Goal: Task Accomplishment & Management: Complete application form

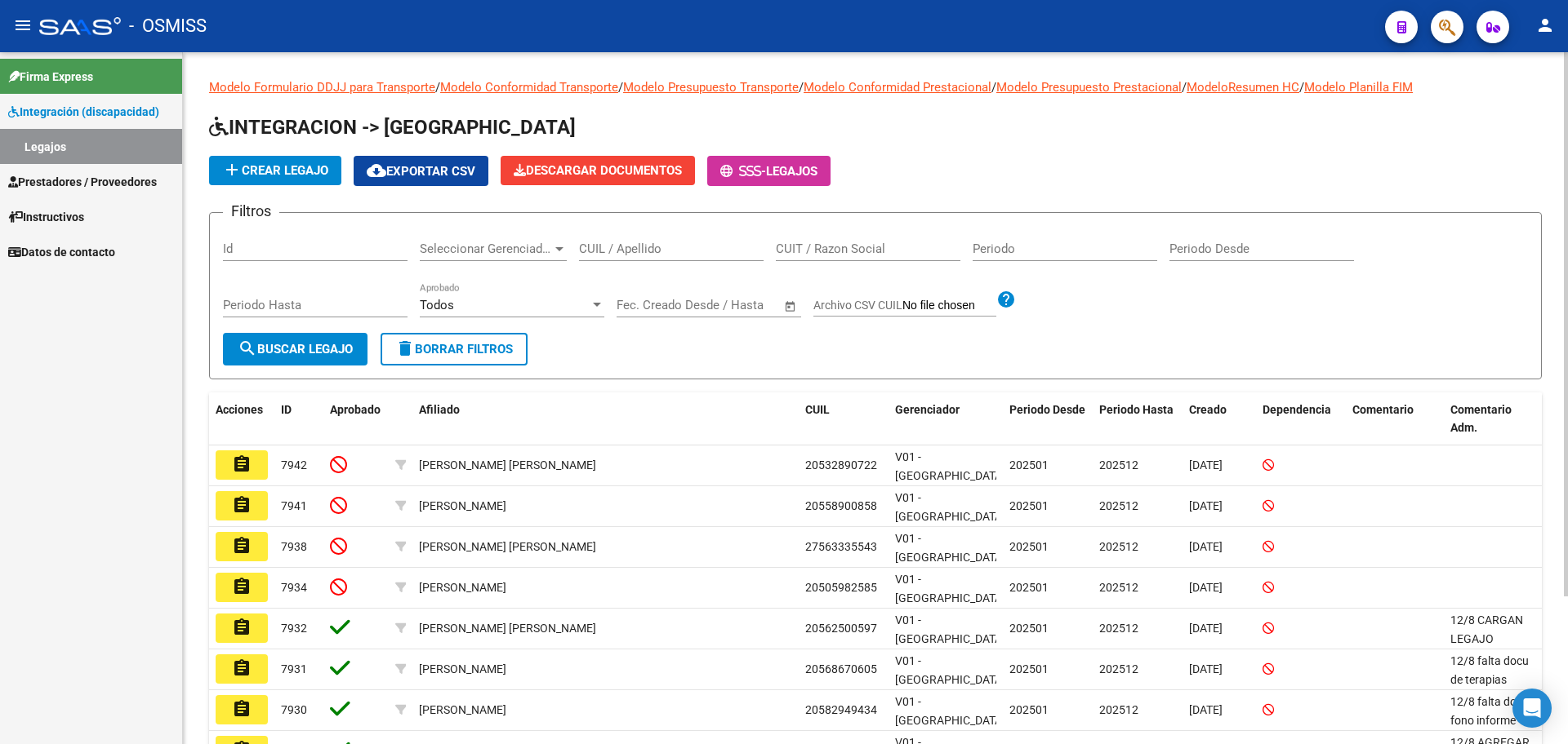
click at [652, 248] on input "CUIL / Apellido" at bounding box center [671, 249] width 184 height 15
click at [285, 354] on span "search Buscar Legajo" at bounding box center [295, 349] width 115 height 15
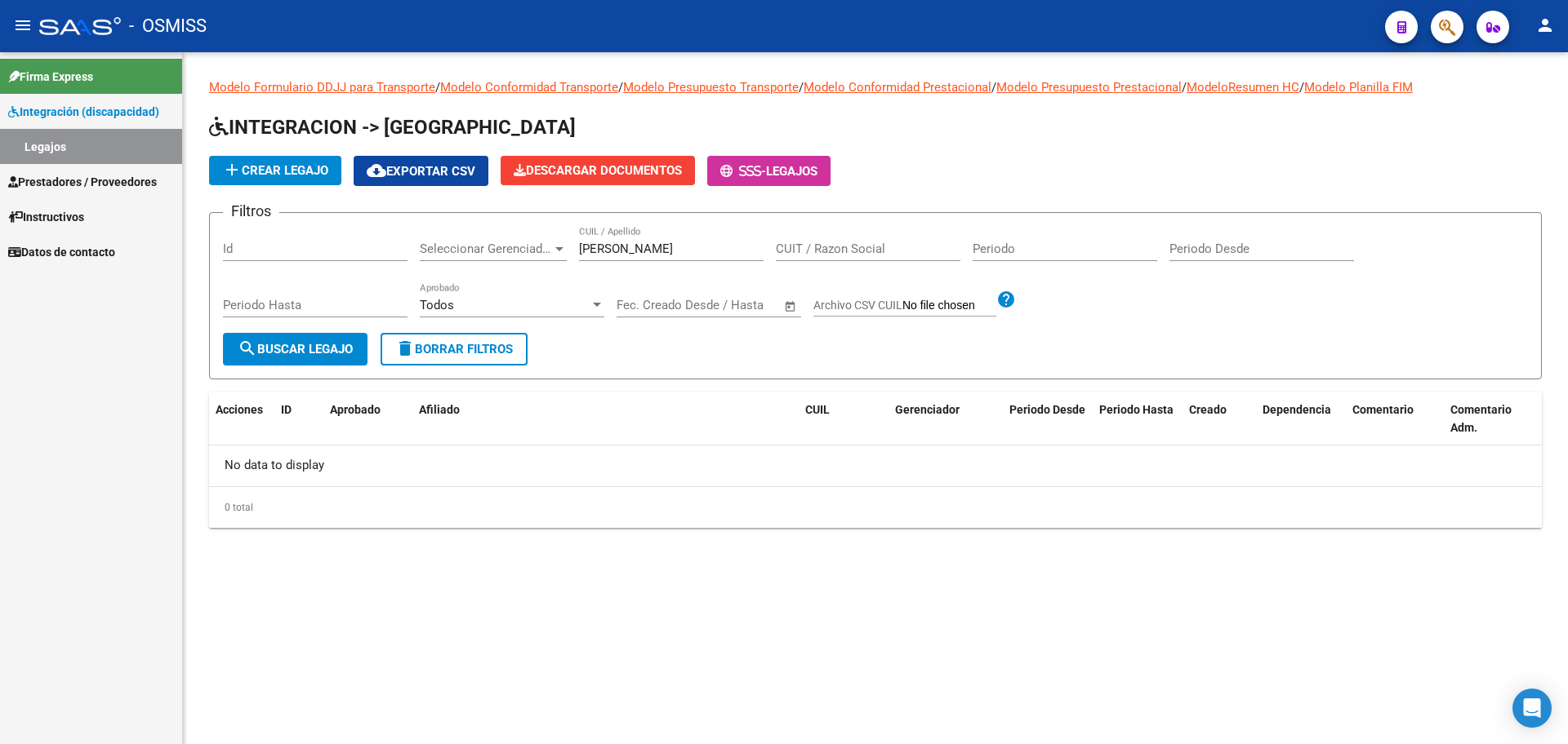
click at [709, 264] on div "[PERSON_NAME] CUIL / Apellido" at bounding box center [671, 251] width 184 height 51
click at [707, 231] on div "[PERSON_NAME] CUIL / Apellido" at bounding box center [671, 244] width 184 height 35
drag, startPoint x: 704, startPoint y: 246, endPoint x: 644, endPoint y: 248, distance: 60.0
click at [644, 248] on input "[PERSON_NAME]" at bounding box center [671, 249] width 184 height 15
click at [284, 339] on button "search Buscar Legajo" at bounding box center [295, 349] width 145 height 32
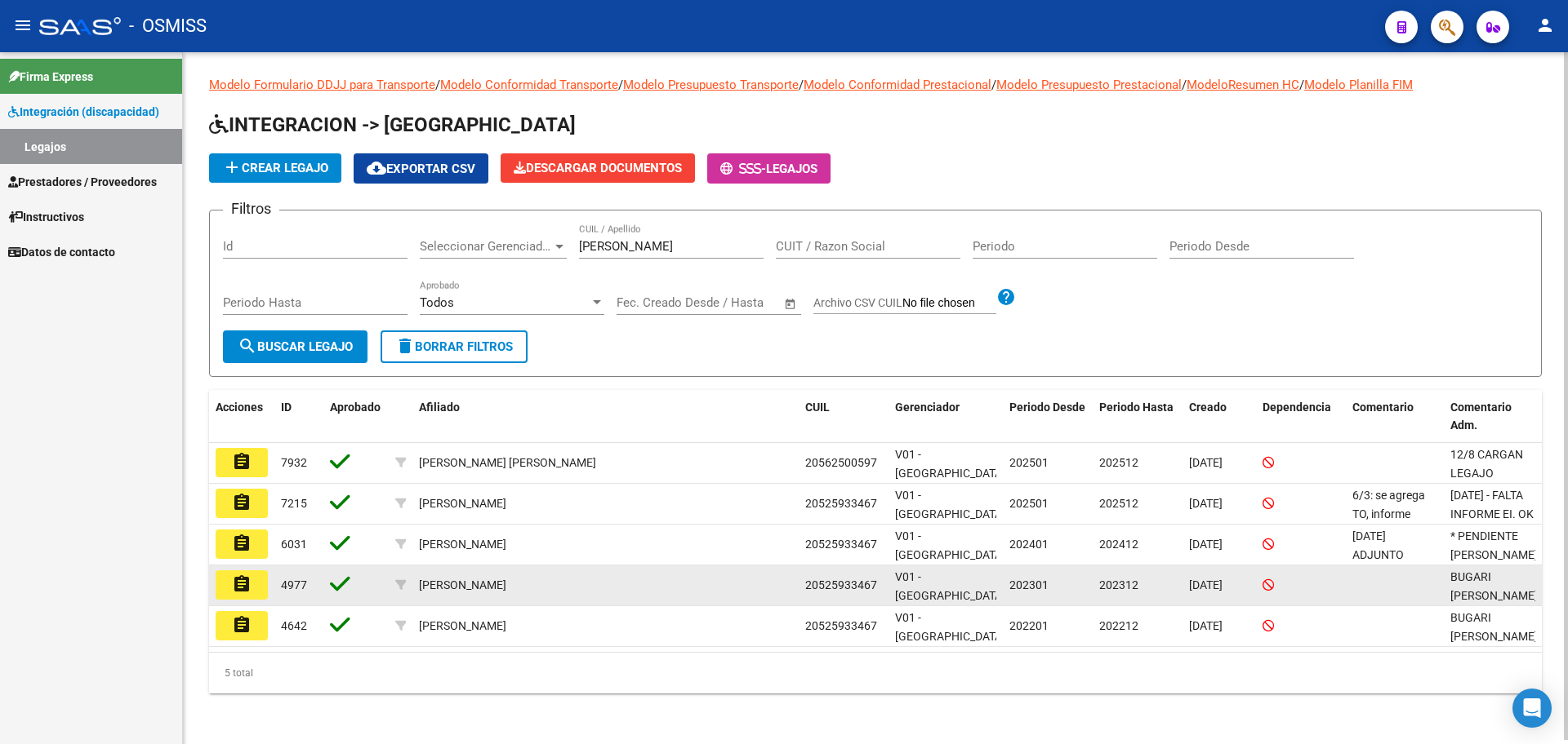
scroll to position [4, 0]
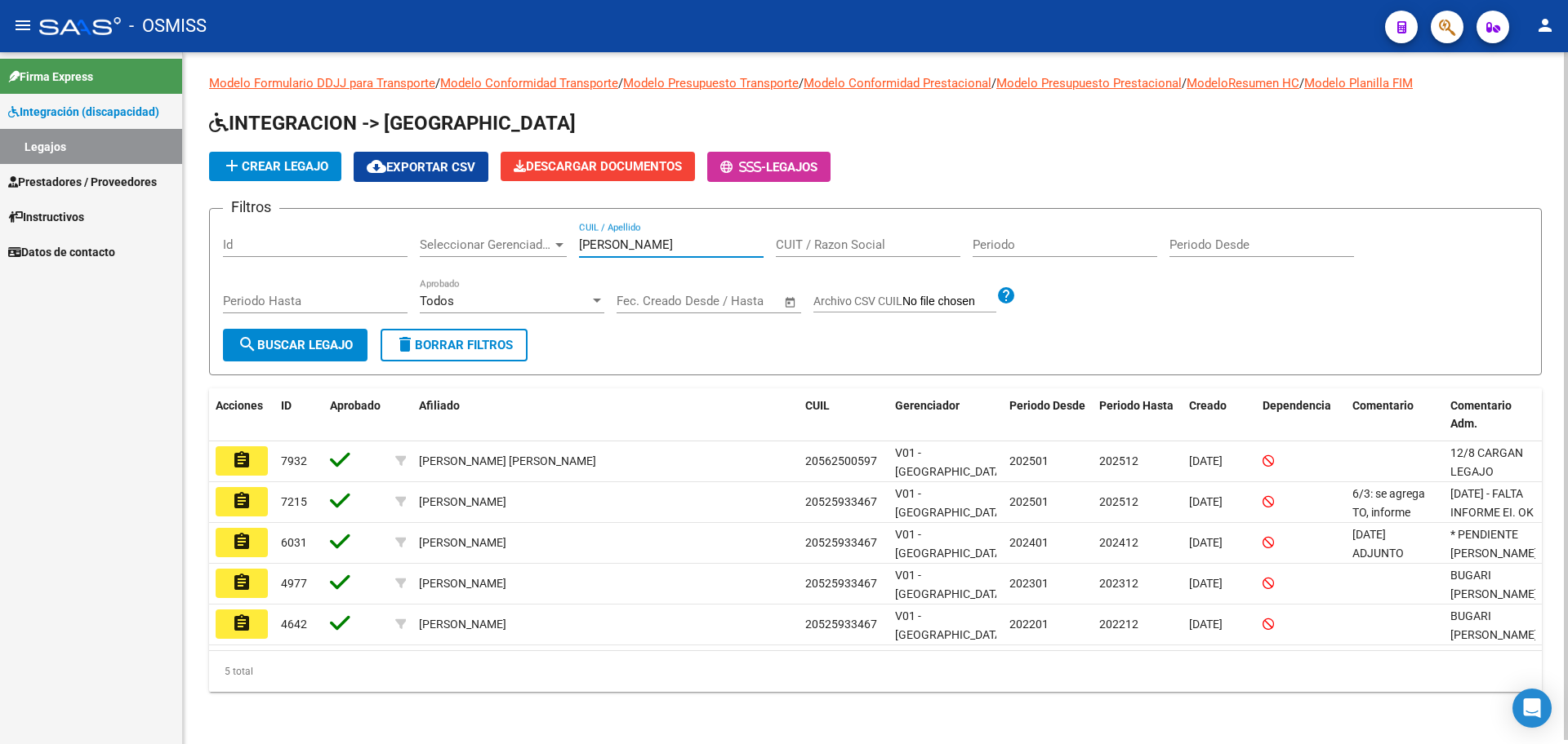
drag, startPoint x: 635, startPoint y: 238, endPoint x: 486, endPoint y: 230, distance: 149.2
click at [487, 234] on div "Filtros Id Seleccionar Gerenciador Seleccionar Gerenciador [PERSON_NAME] CUIL /…" at bounding box center [875, 275] width 1305 height 107
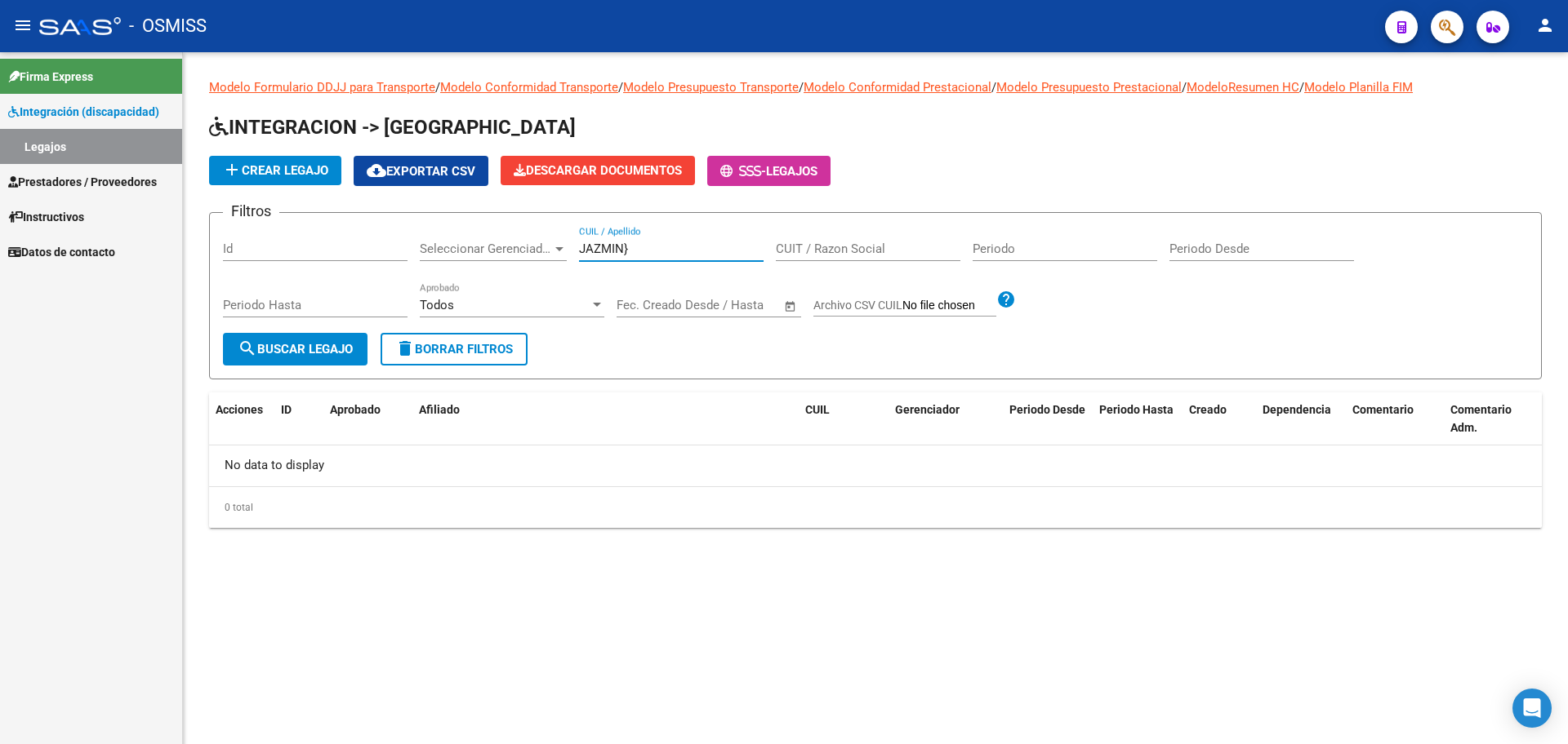
scroll to position [0, 0]
type input "JAZMIN"
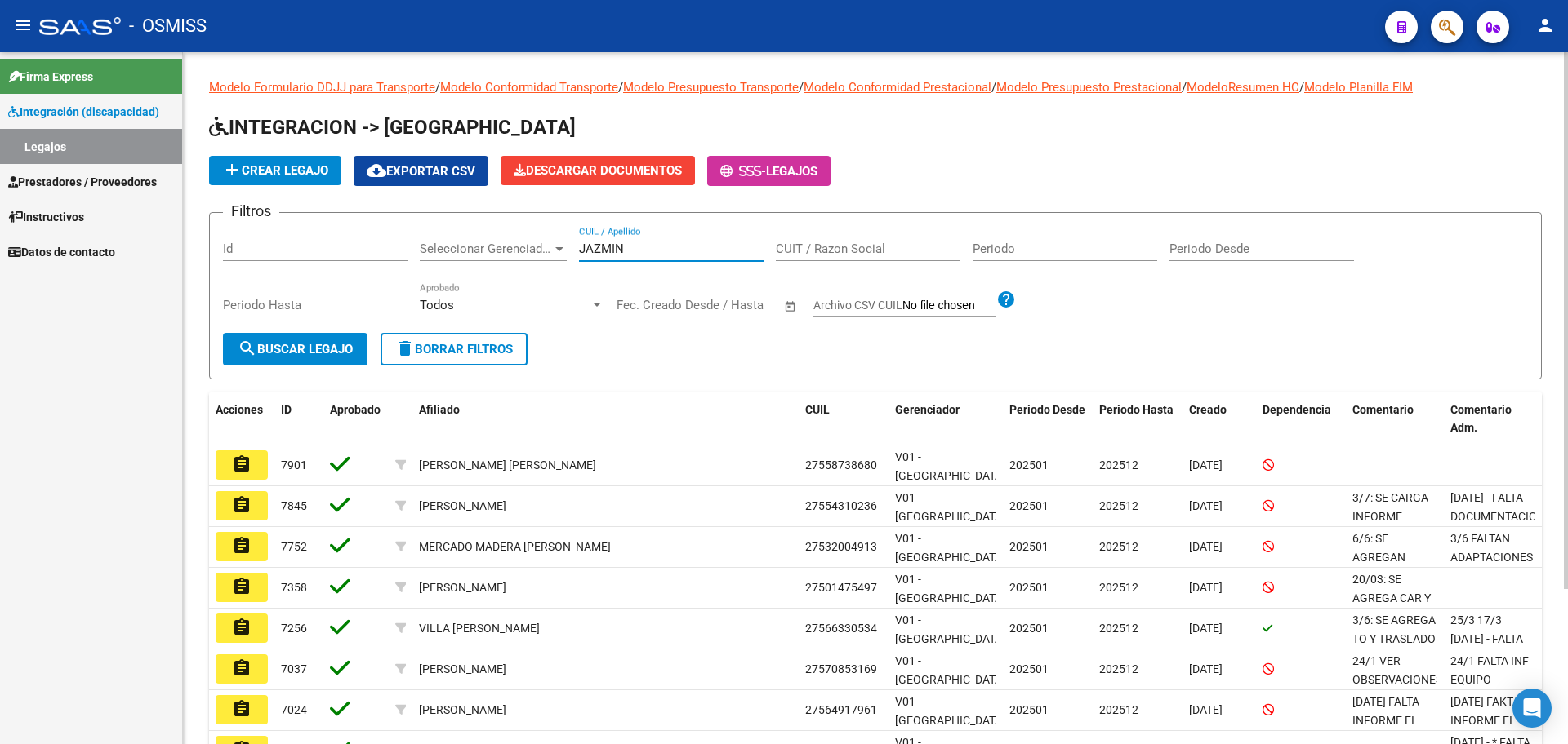
drag, startPoint x: 616, startPoint y: 248, endPoint x: 490, endPoint y: 270, distance: 127.9
click at [512, 260] on div "Filtros Id Seleccionar Gerenciador Seleccionar Gerenciador JAZMIN CUIL / Apelli…" at bounding box center [875, 280] width 1305 height 107
paste input "55324180"
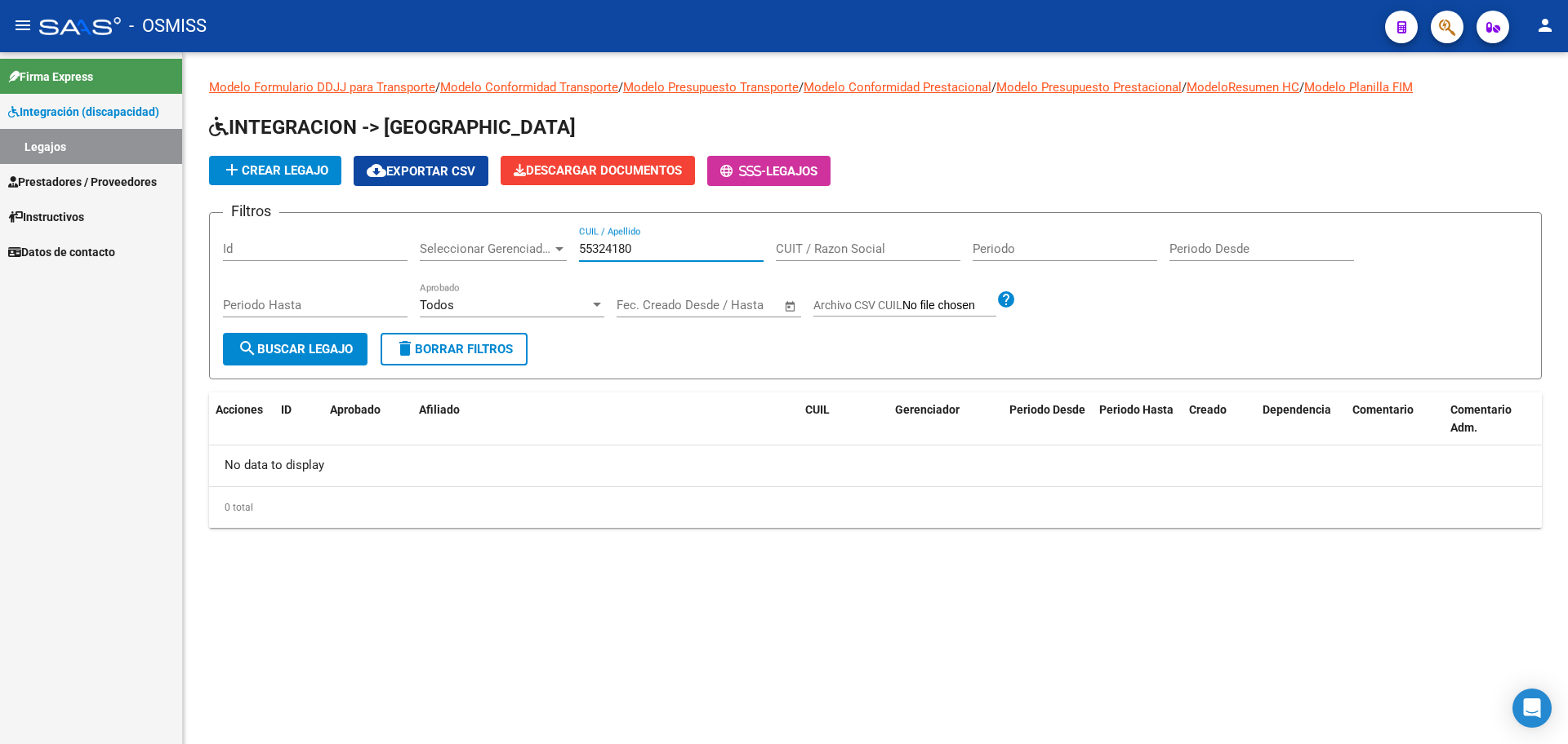
click at [577, 246] on app-drop-down-list "Seleccionar Gerenciador Seleccionar Gerenciador" at bounding box center [499, 251] width 159 height 51
click at [580, 250] on input "55324180" at bounding box center [671, 249] width 184 height 15
click at [665, 253] on input "2355324180" at bounding box center [671, 249] width 184 height 15
type input "23553241804"
click at [294, 355] on span "search Buscar Legajo" at bounding box center [295, 349] width 115 height 15
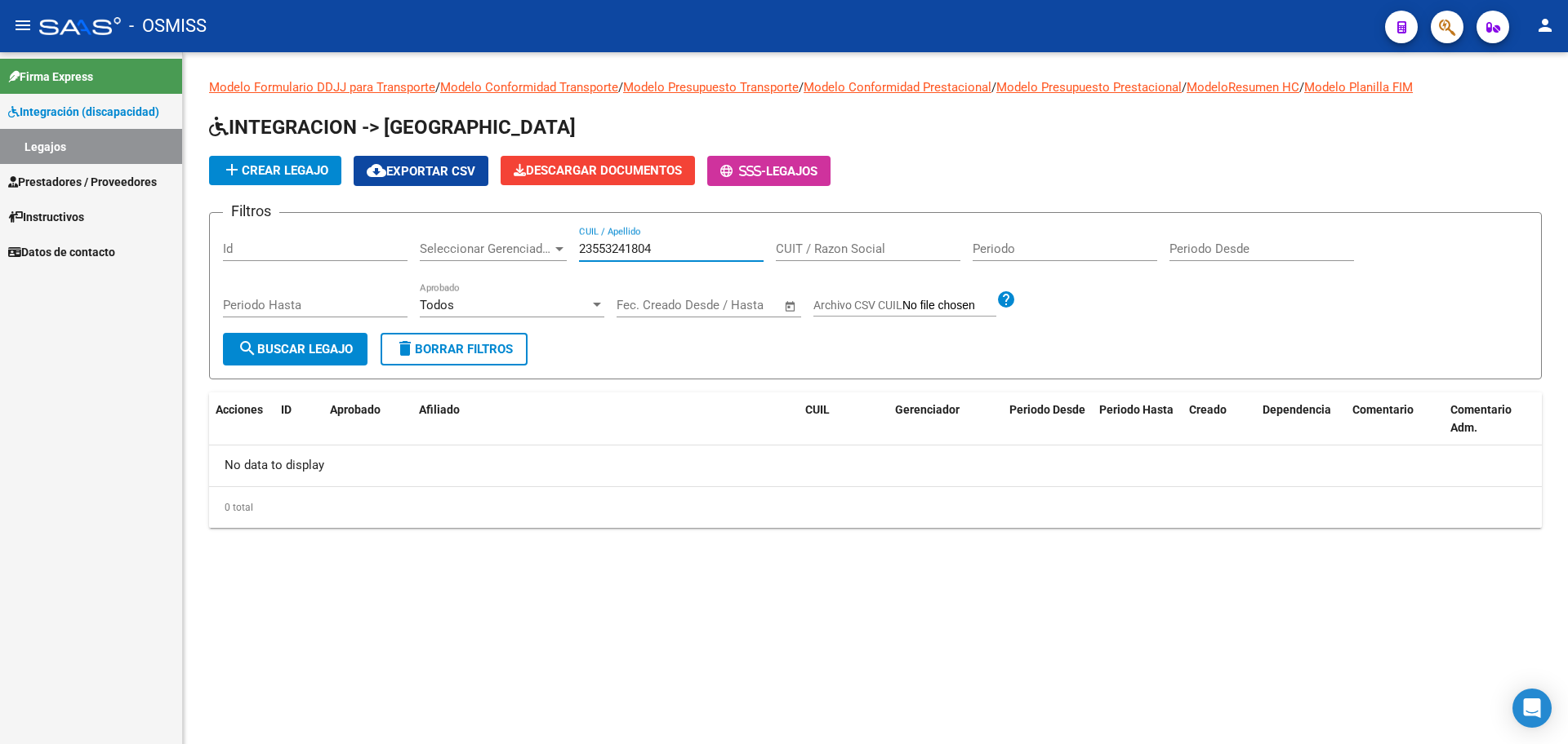
drag, startPoint x: 661, startPoint y: 244, endPoint x: 557, endPoint y: 247, distance: 104.0
click at [557, 247] on div "Filtros Id Seleccionar Gerenciador Seleccionar Gerenciador 23553241804 CUIL / A…" at bounding box center [875, 280] width 1305 height 107
click at [288, 160] on button "add Crear Legajo" at bounding box center [275, 170] width 133 height 29
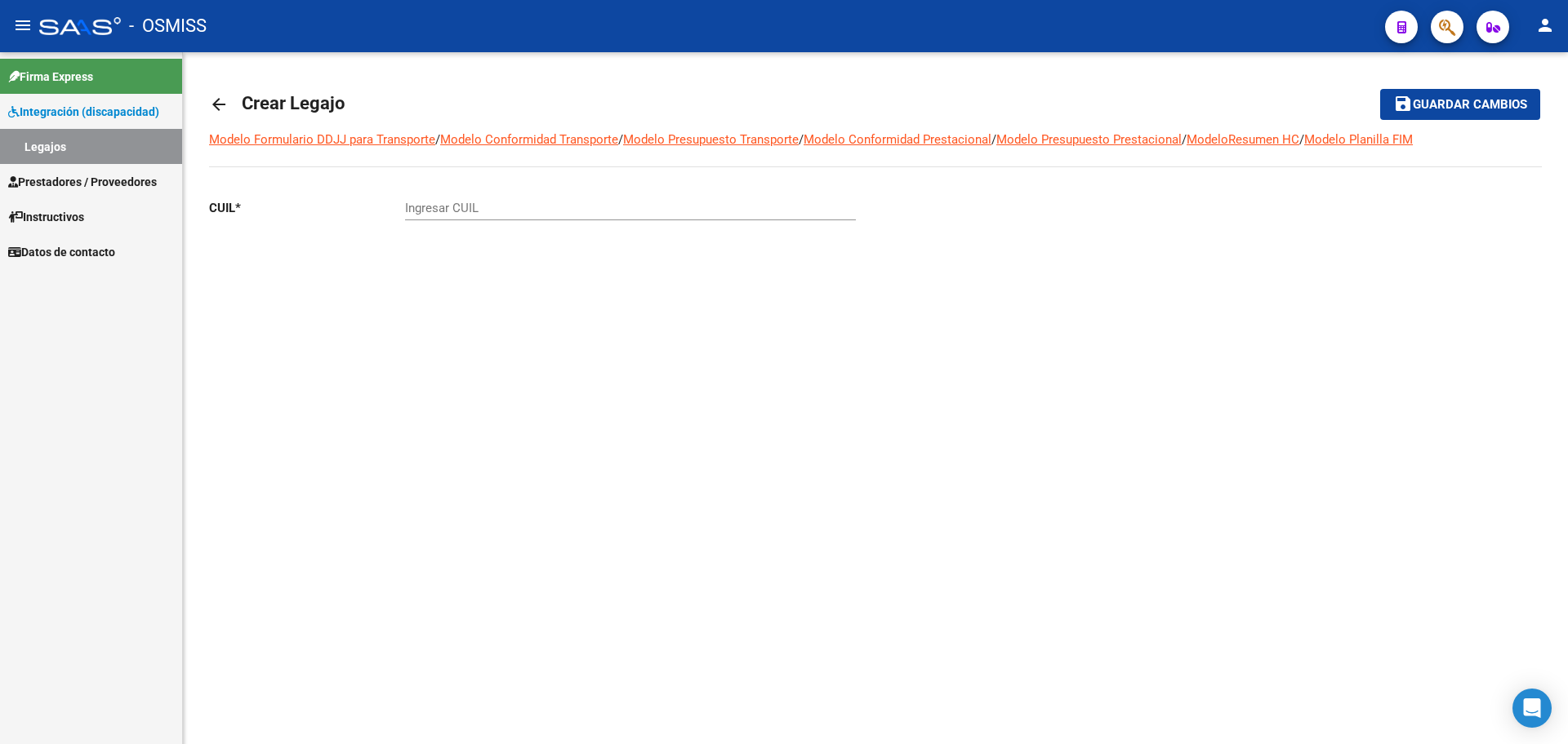
click at [462, 199] on div "Ingresar CUIL" at bounding box center [630, 203] width 451 height 35
paste input "23-55324180-4"
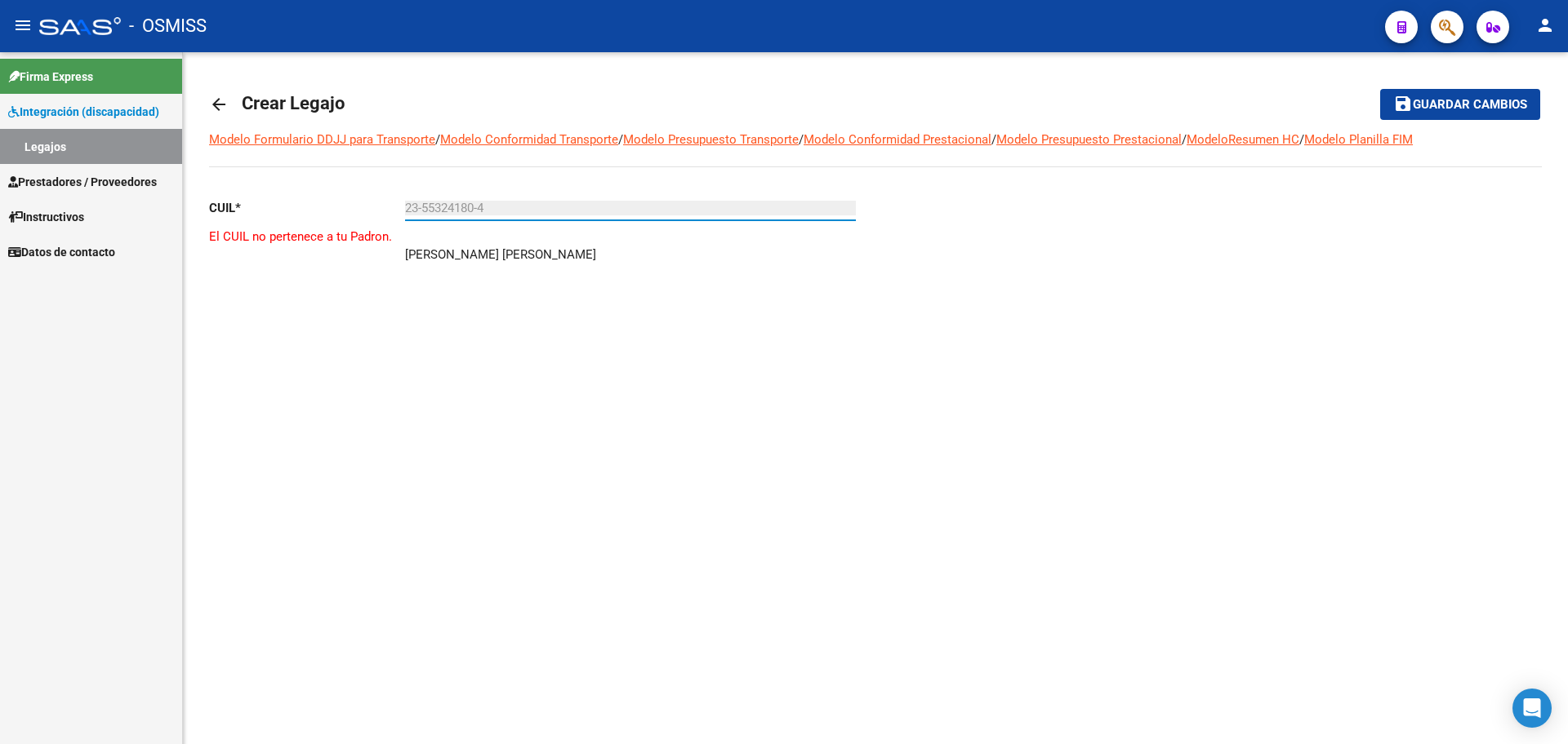
type input "23-55324180-4"
click at [1540, 31] on mat-icon "person" at bounding box center [1545, 25] width 19 height 19
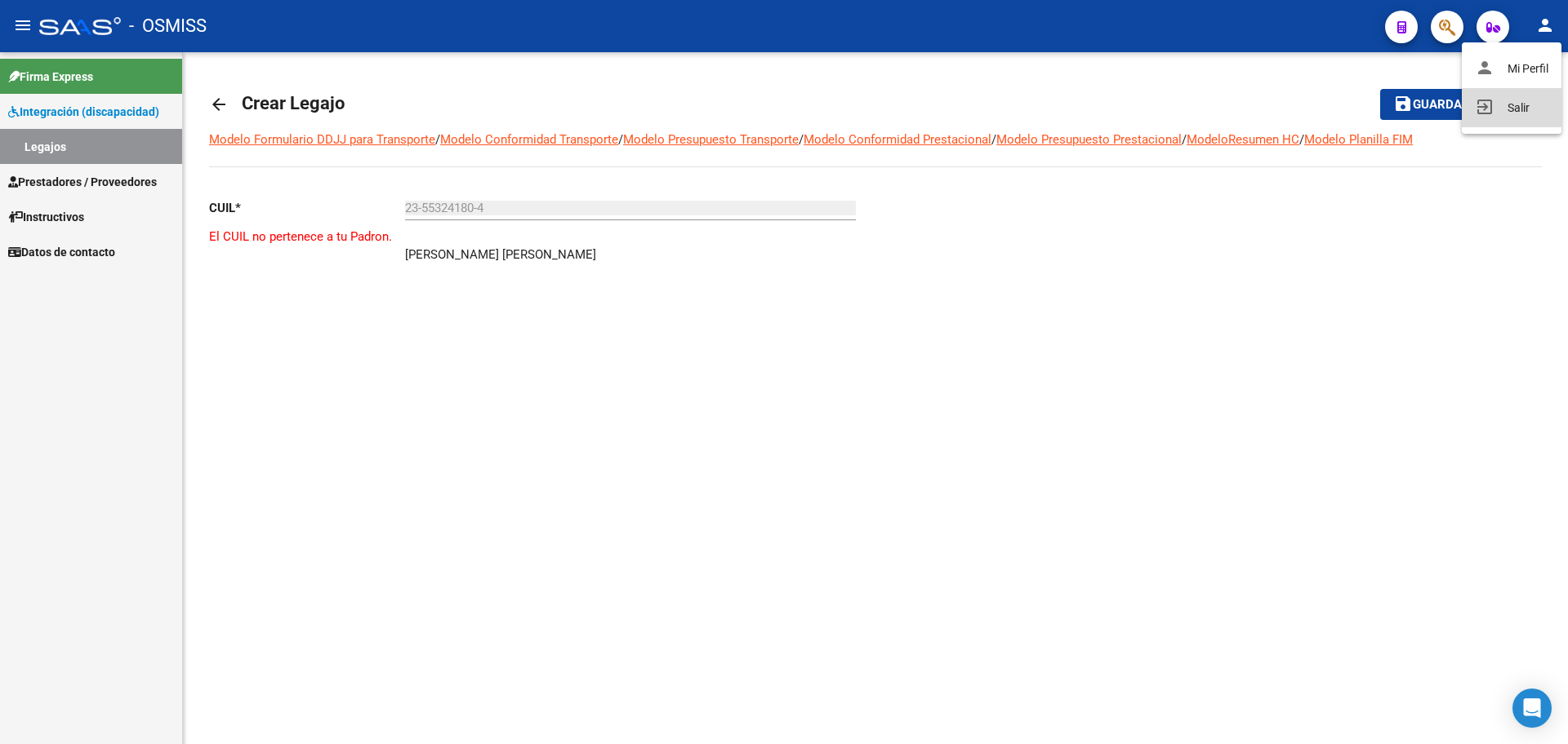
click at [1516, 104] on button "exit_to_app Salir" at bounding box center [1512, 108] width 99 height 40
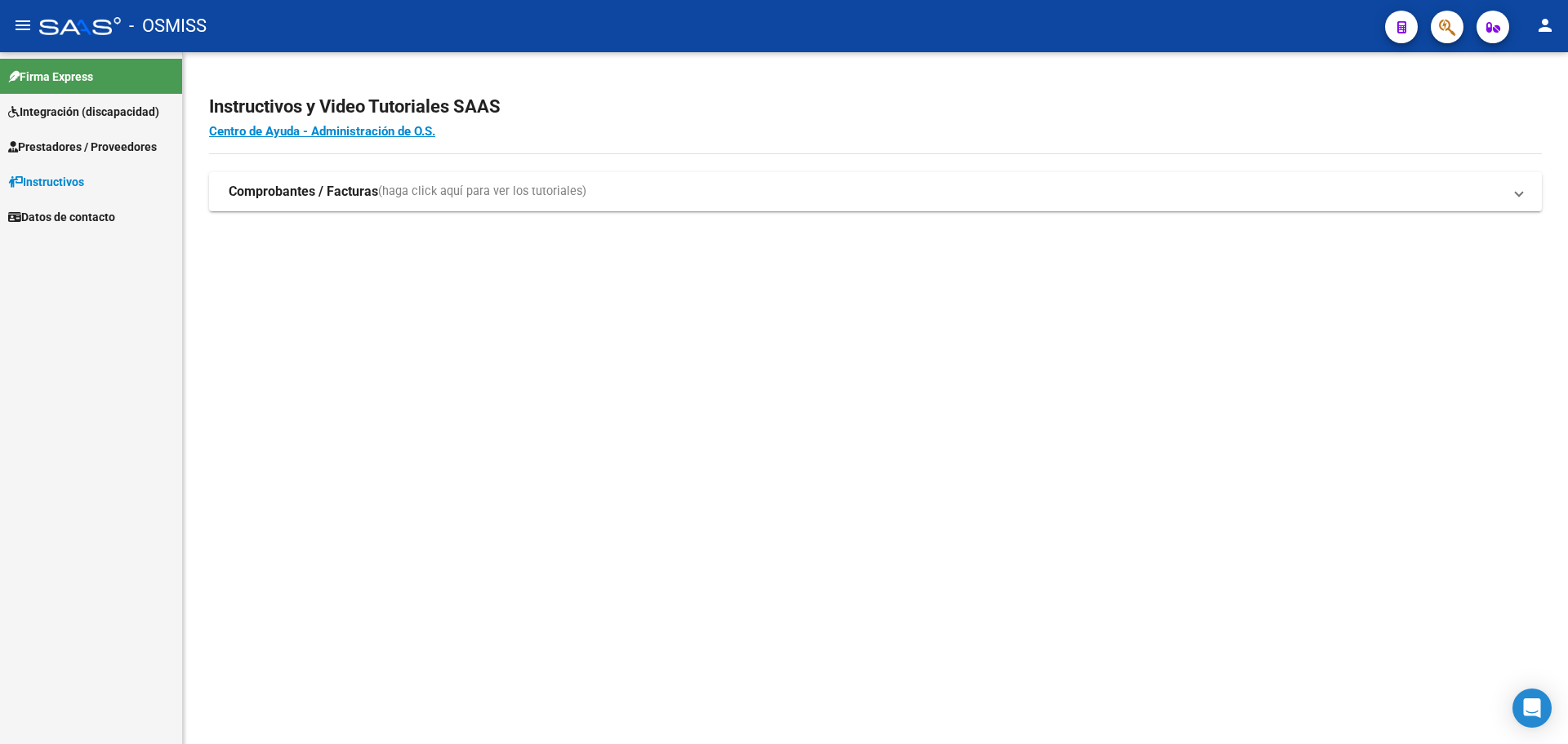
click at [76, 112] on span "Integración (discapacidad)" at bounding box center [84, 112] width 151 height 18
click at [73, 143] on link "Legajos" at bounding box center [91, 146] width 182 height 35
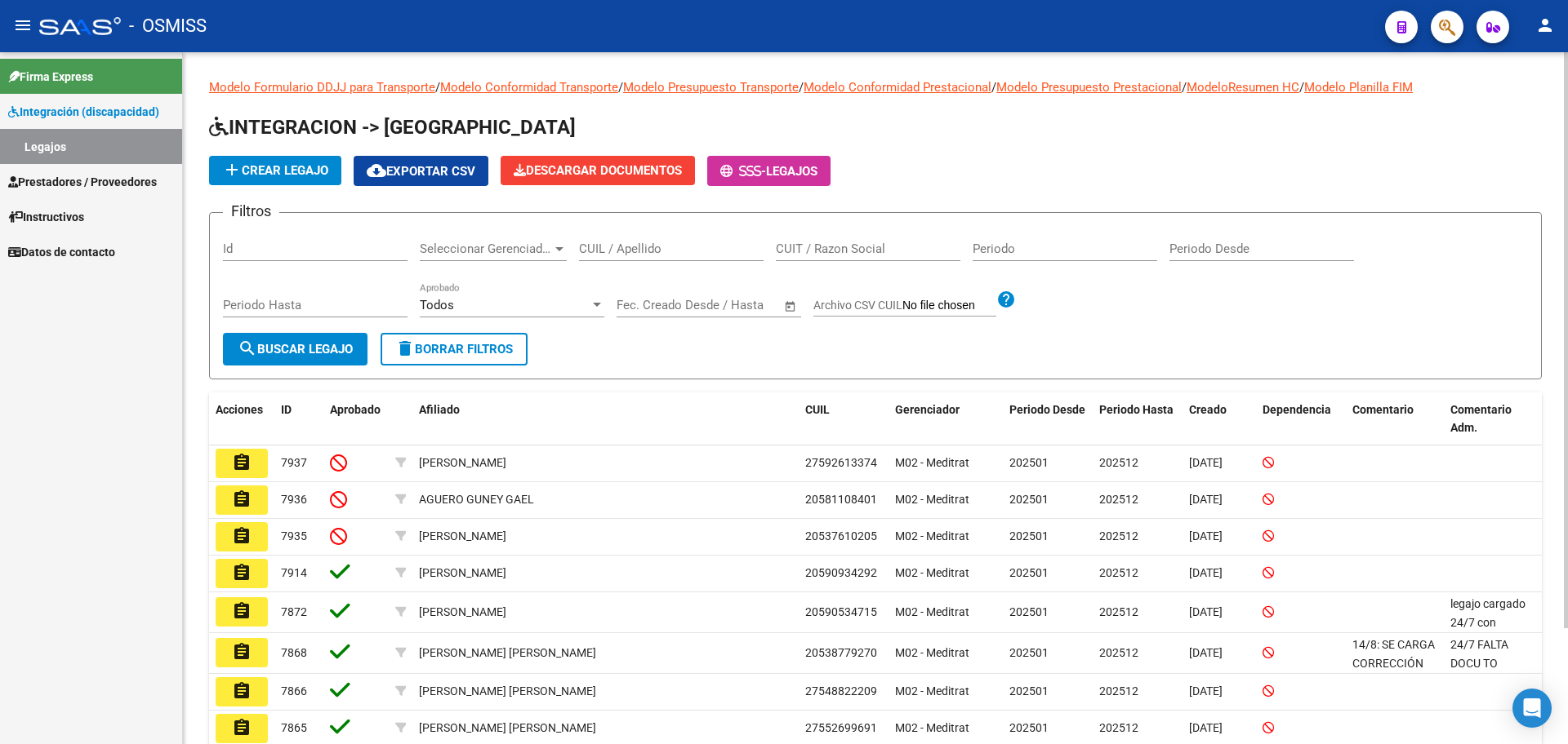
click at [272, 181] on button "add Crear Legajo" at bounding box center [275, 170] width 133 height 29
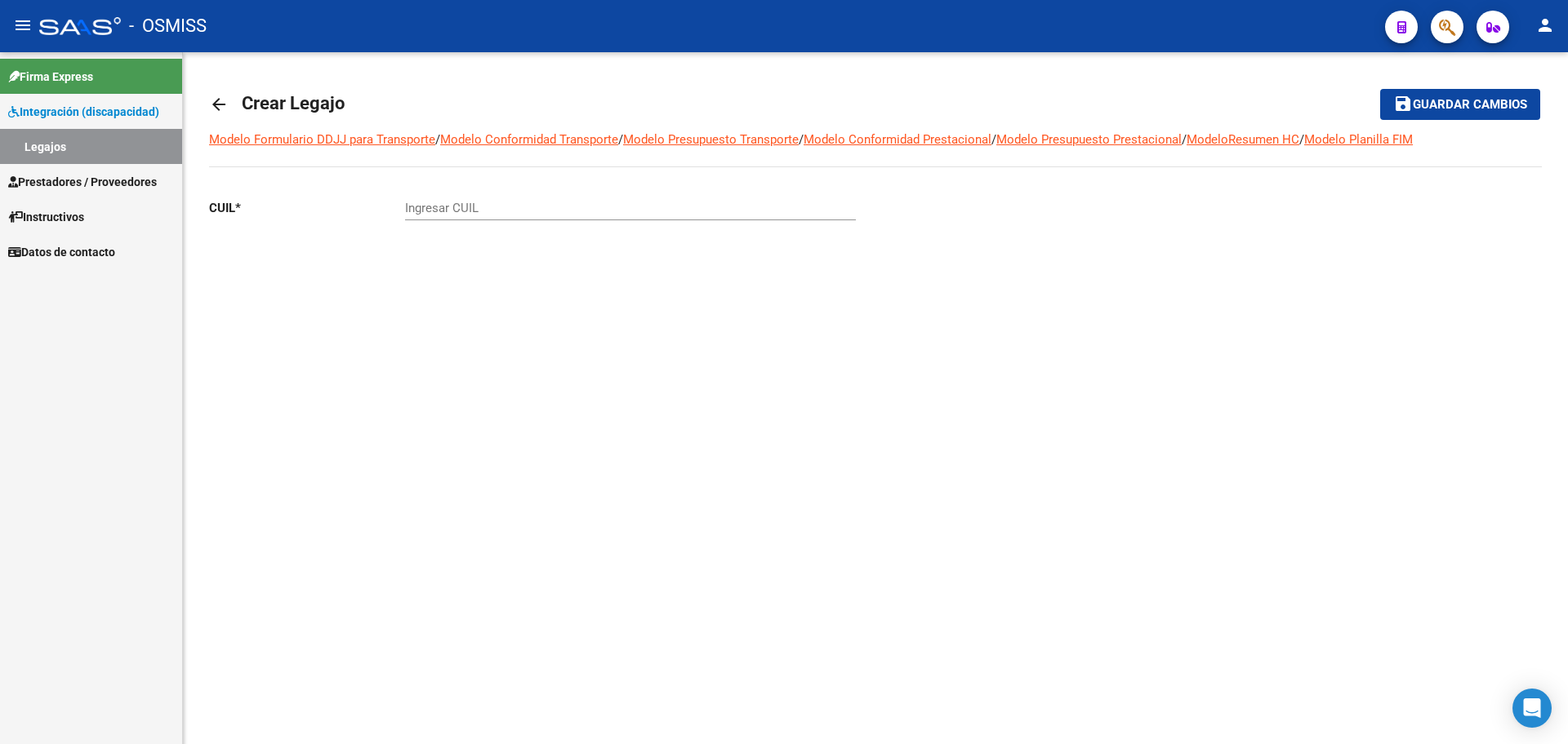
click at [477, 222] on div "Ingresar CUIL" at bounding box center [630, 210] width 451 height 51
click at [468, 213] on input "Ingresar CUIL" at bounding box center [630, 208] width 451 height 15
paste input "-55324180"
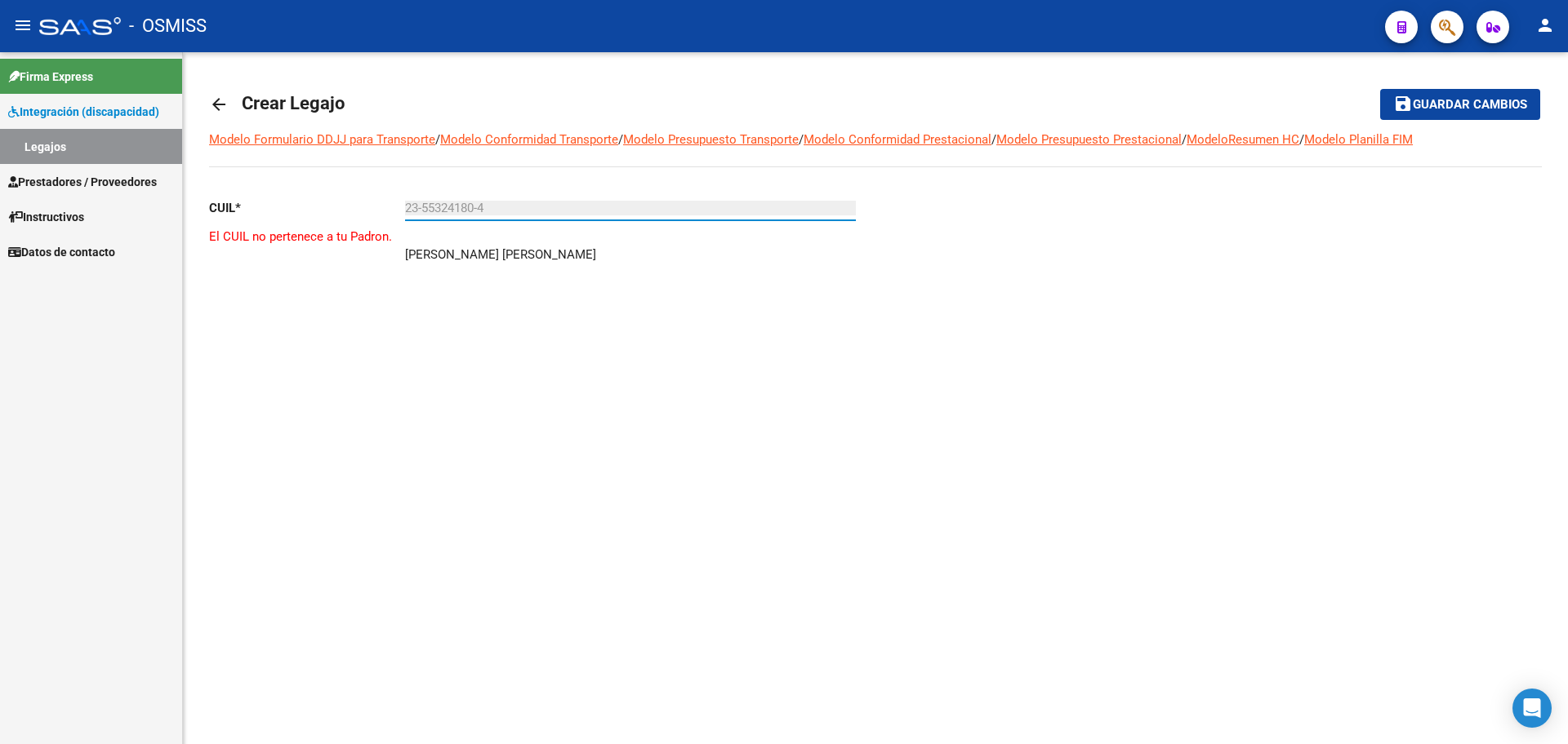
type input "23-55324180-4"
click at [1550, 27] on mat-icon "person" at bounding box center [1545, 25] width 19 height 19
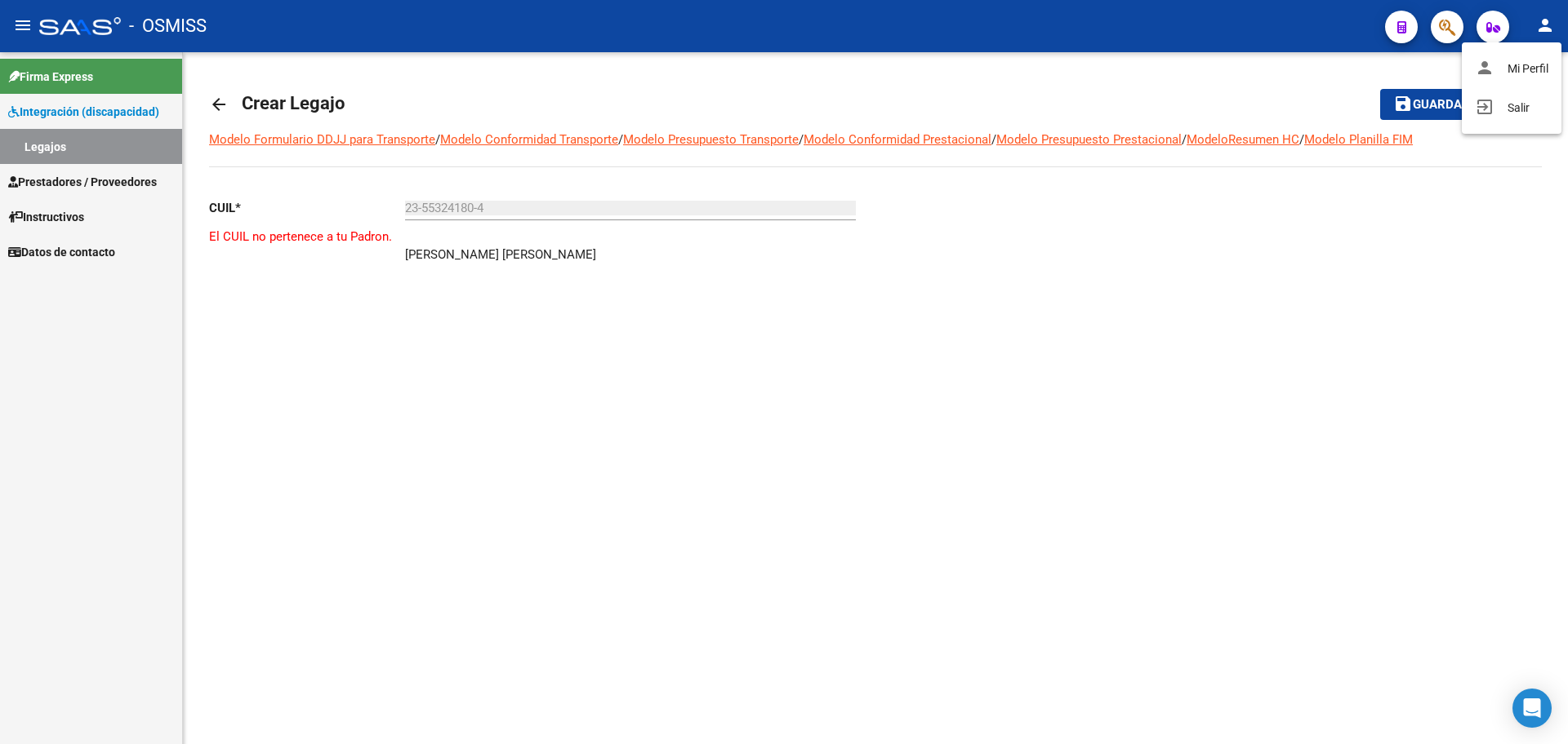
click at [228, 105] on div at bounding box center [784, 372] width 1568 height 744
click at [218, 104] on mat-icon "arrow_back" at bounding box center [218, 104] width 19 height 19
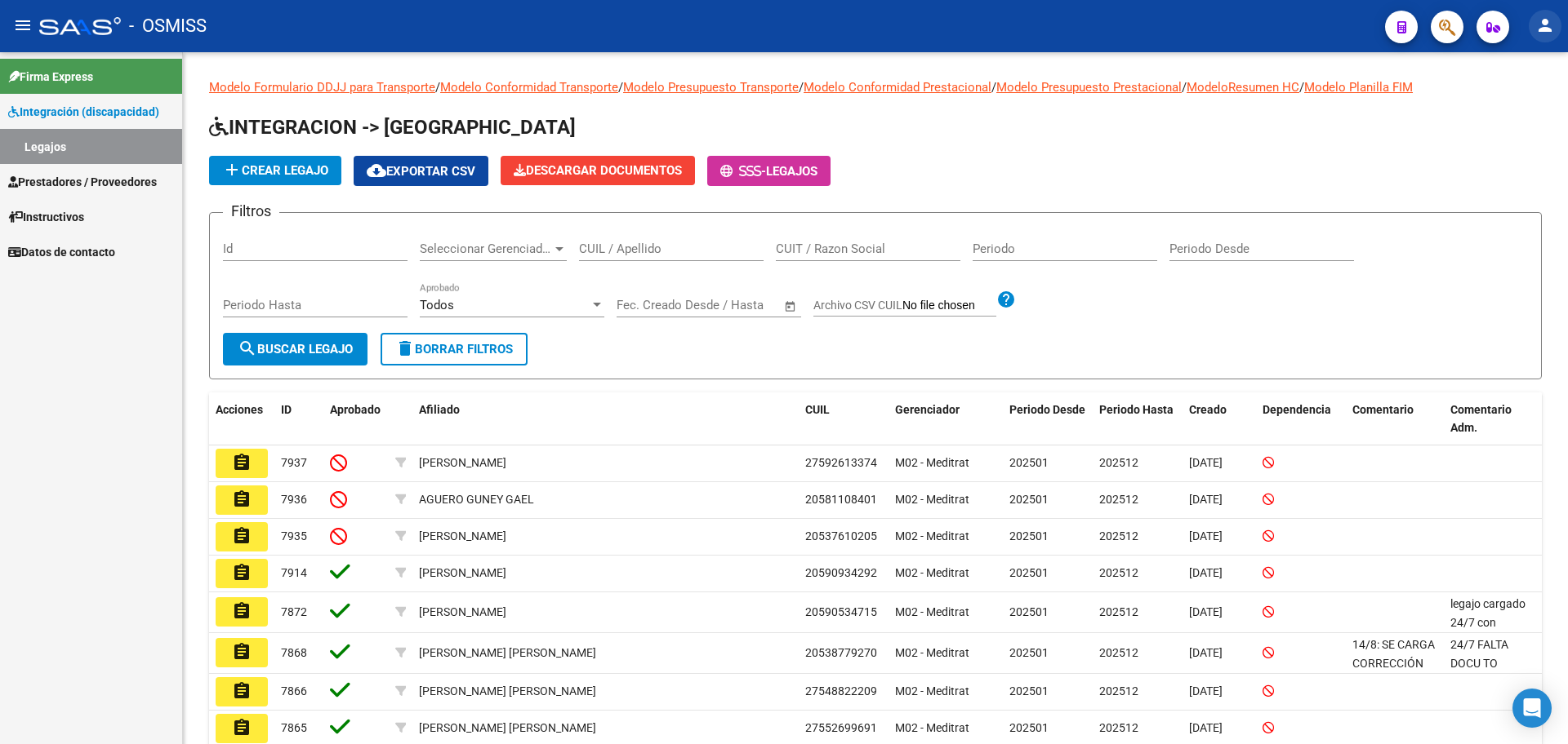
click at [1549, 20] on mat-icon "person" at bounding box center [1545, 25] width 19 height 19
click at [1521, 109] on button "exit_to_app Salir" at bounding box center [1512, 108] width 99 height 40
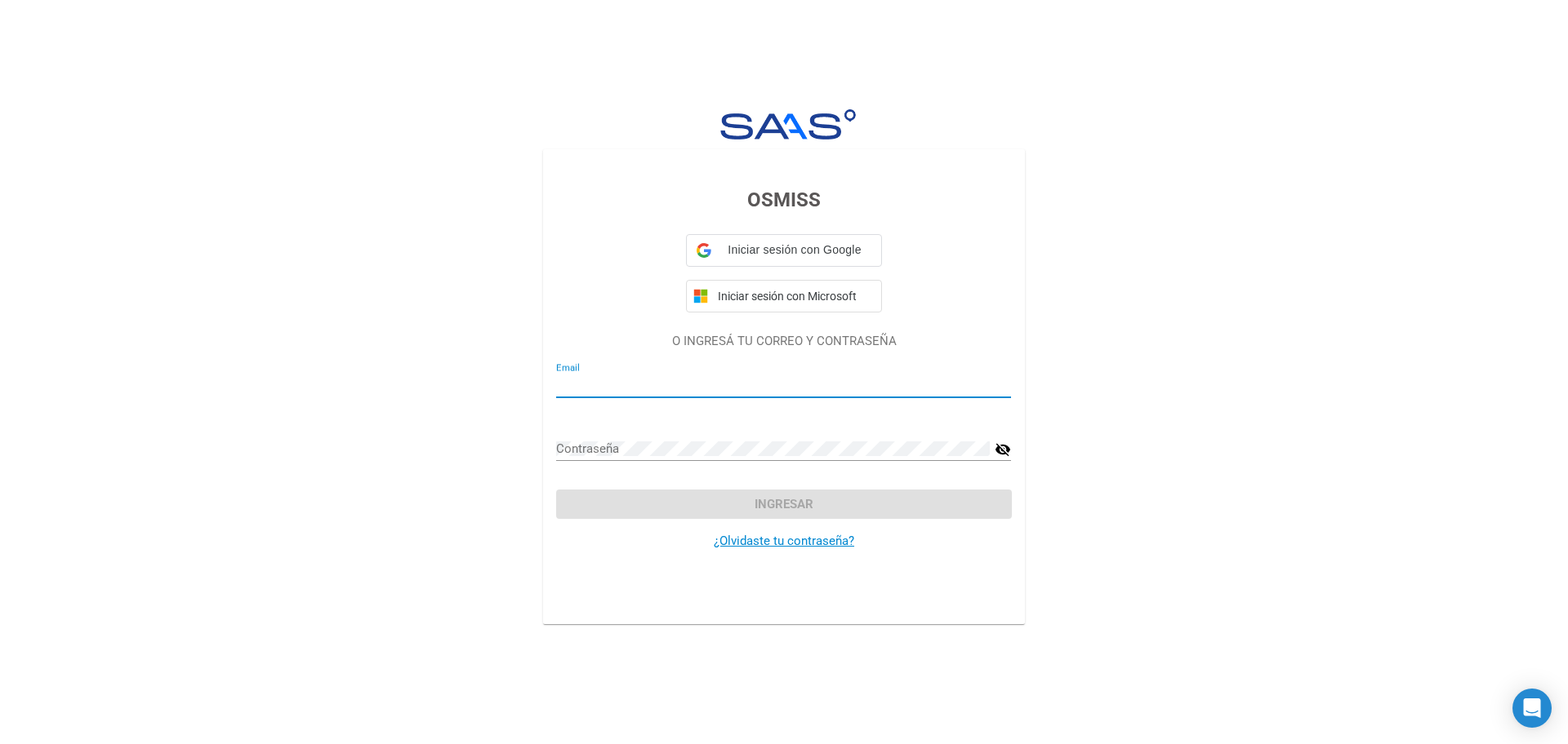
type input "rsur7@viasanosalud.com.ar"
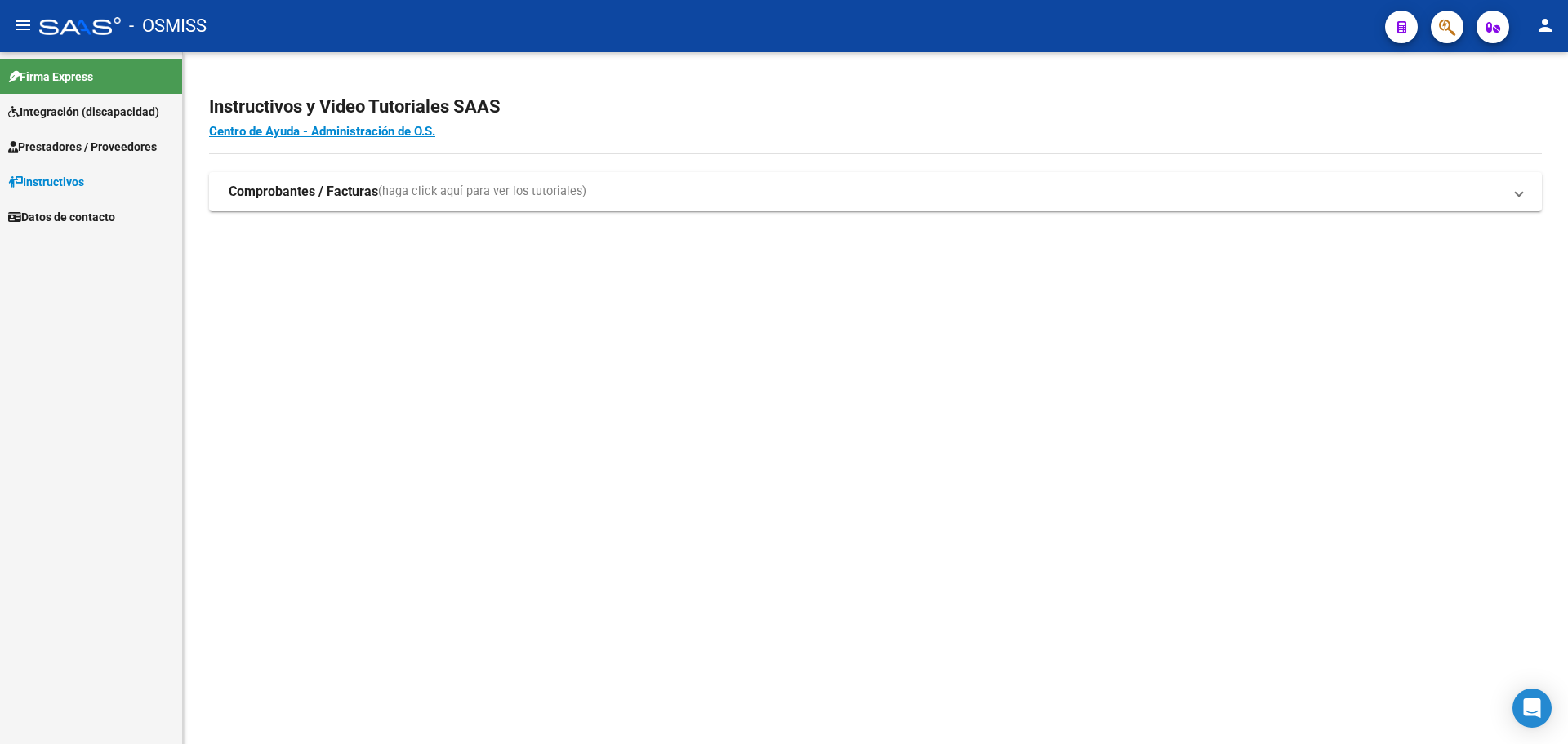
click at [74, 105] on span "Integración (discapacidad)" at bounding box center [84, 112] width 151 height 18
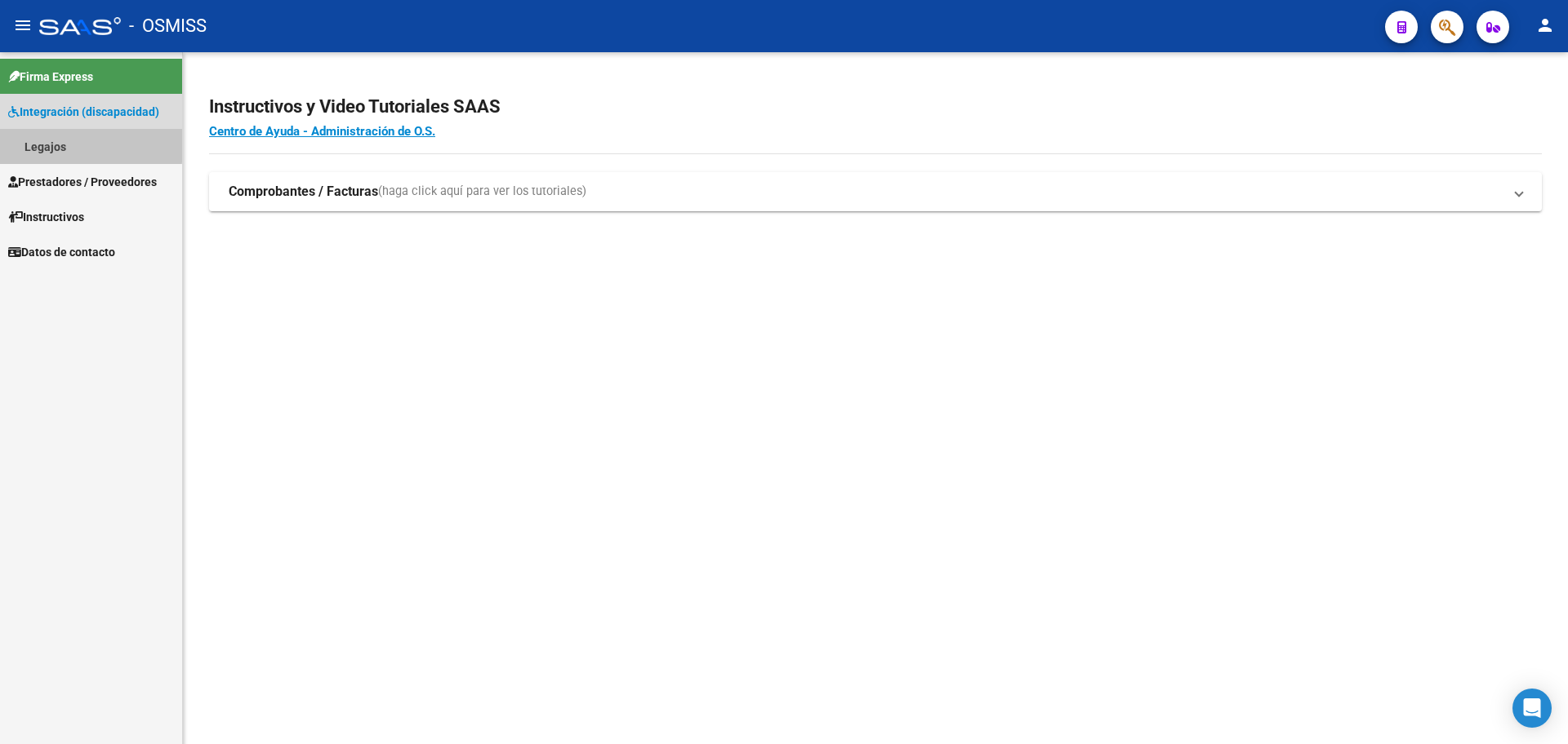
click at [41, 141] on link "Legajos" at bounding box center [91, 146] width 182 height 35
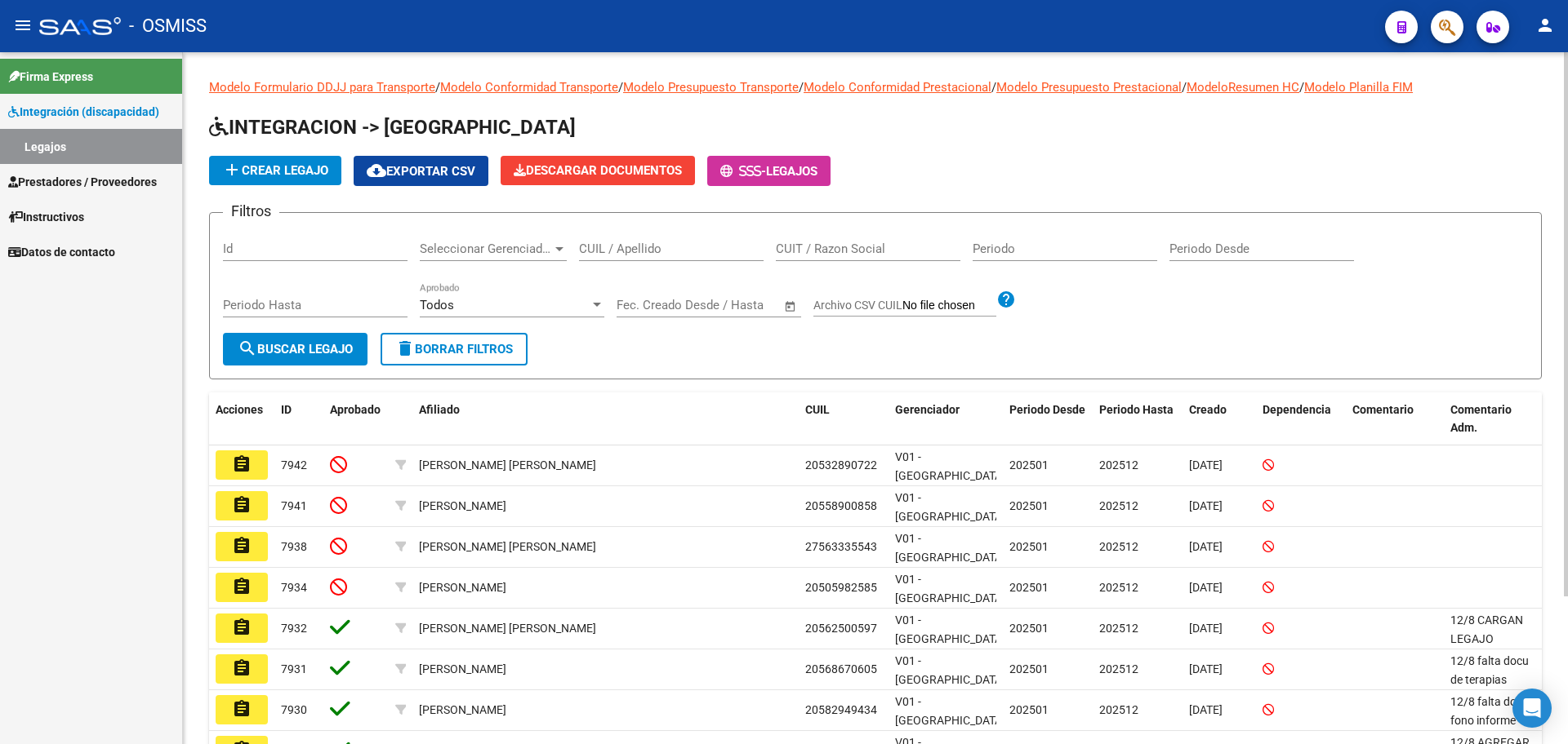
click at [277, 169] on span "add Crear Legajo" at bounding box center [275, 170] width 106 height 15
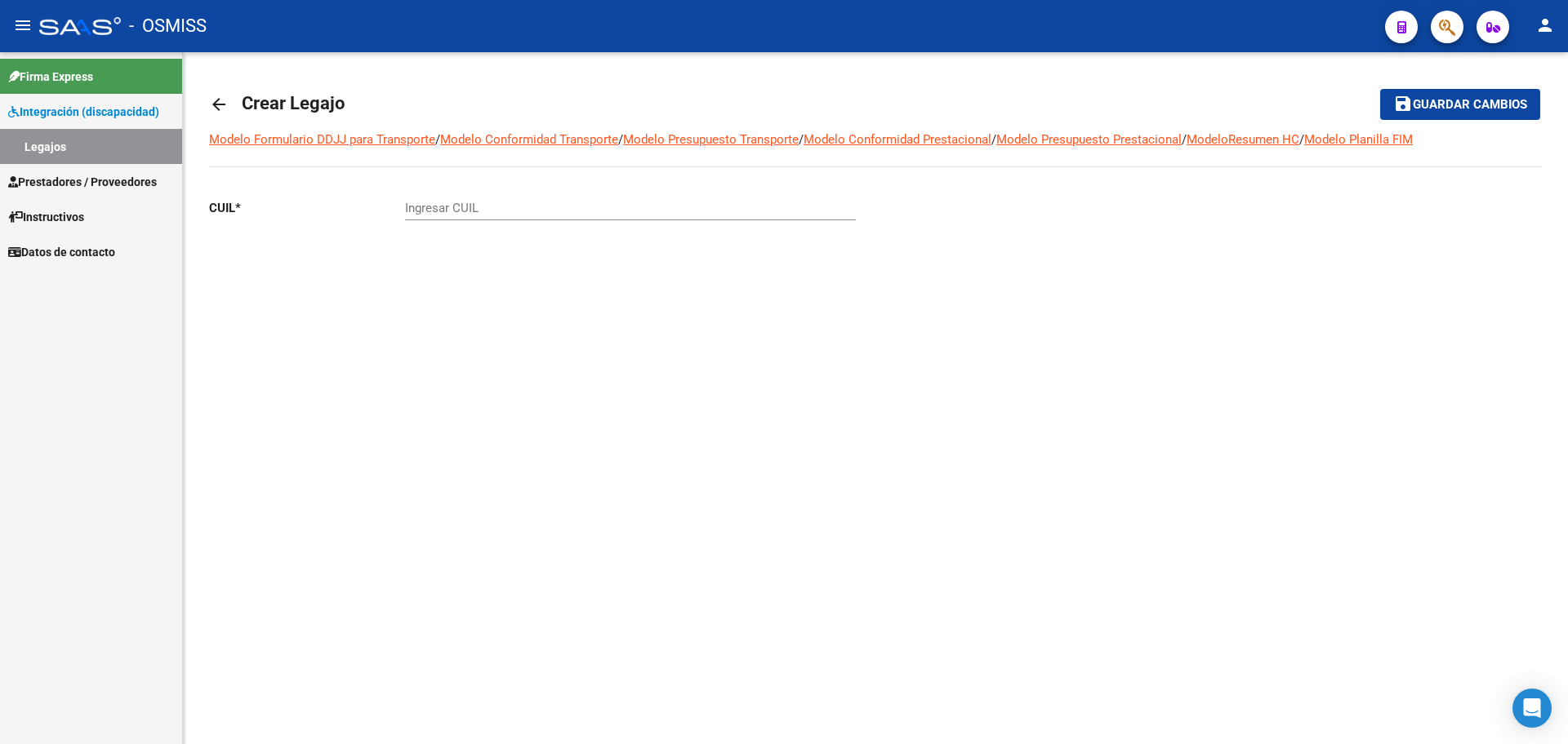
click at [442, 208] on input "Ingresar CUIL" at bounding box center [630, 208] width 451 height 15
paste input "-54830710"
type input "20-54830710-5"
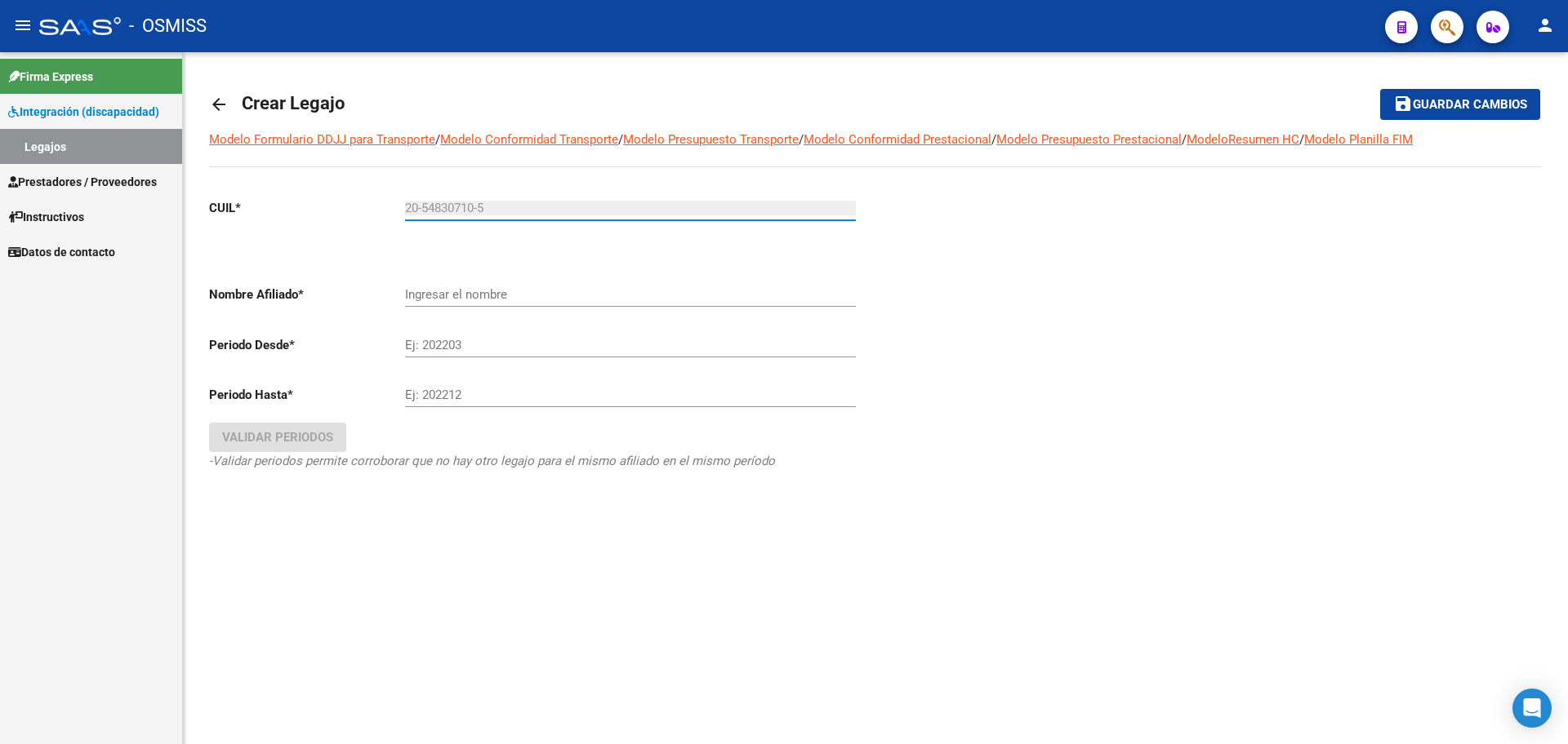
type input "ROJAS GUERRERO ALEXANDER AUGUSTO"
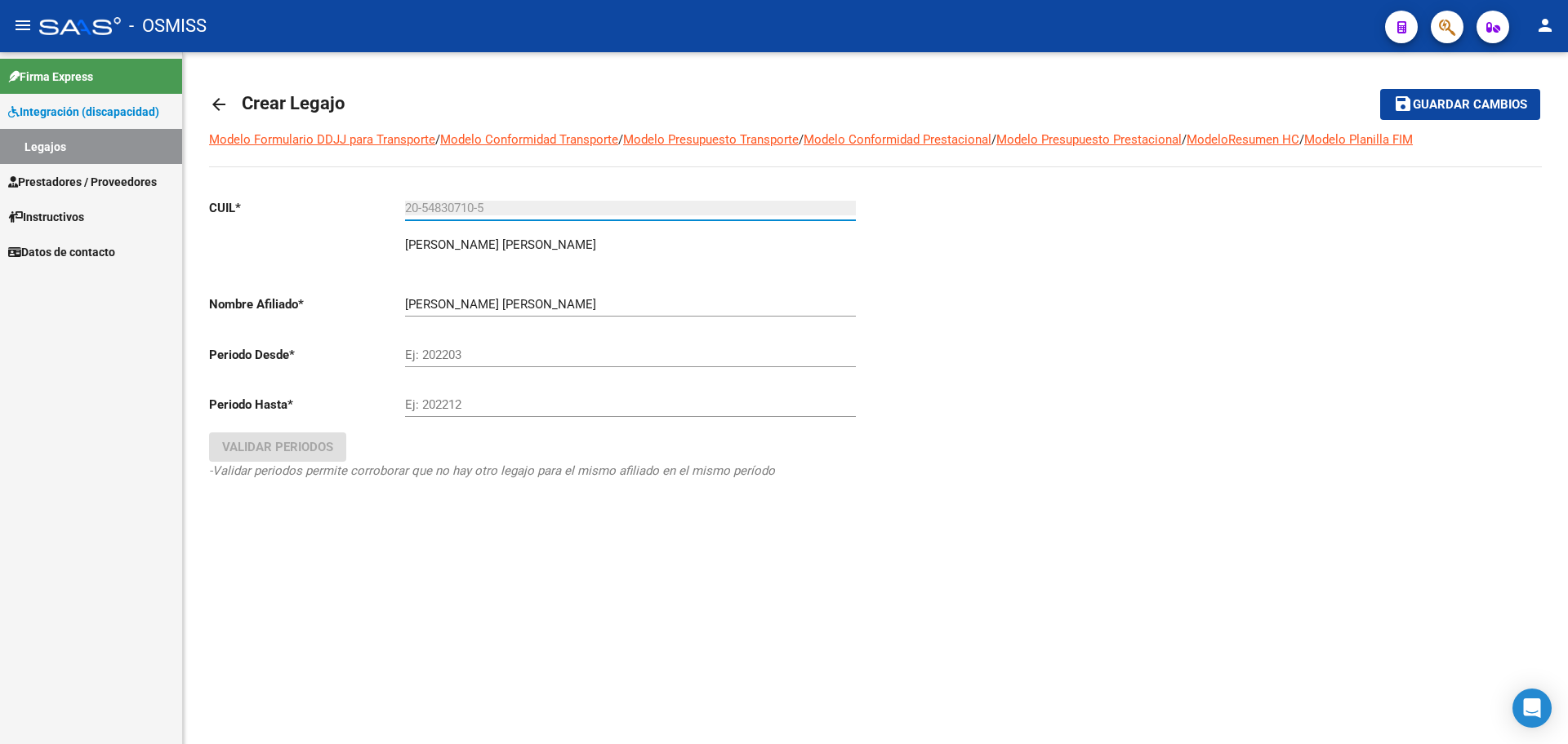
type input "20-54830710-5"
click at [477, 343] on div "Ej: 202203" at bounding box center [630, 350] width 451 height 35
type input "202501"
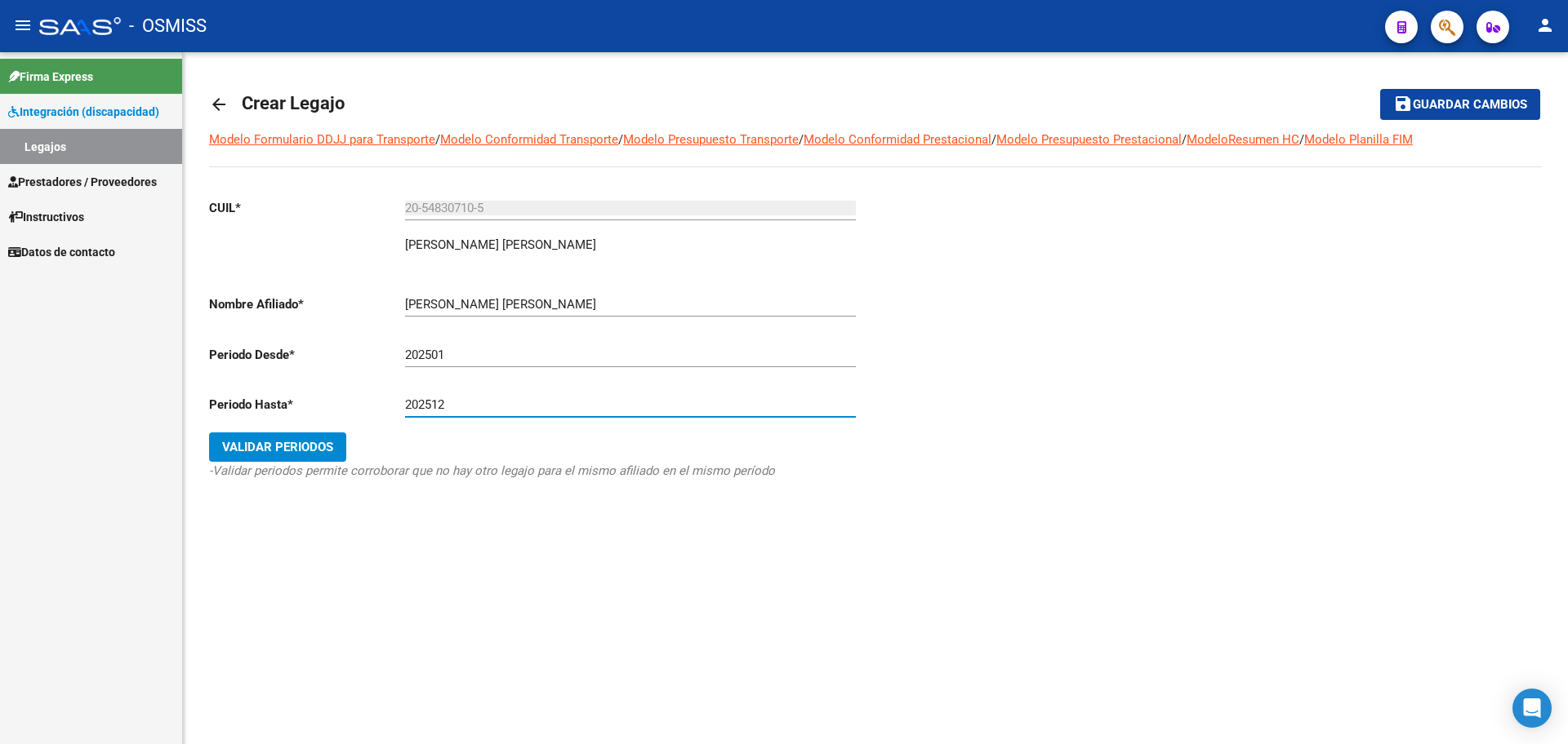
type input "202512"
click at [334, 436] on button "Validar Periodos" at bounding box center [277, 448] width 137 height 29
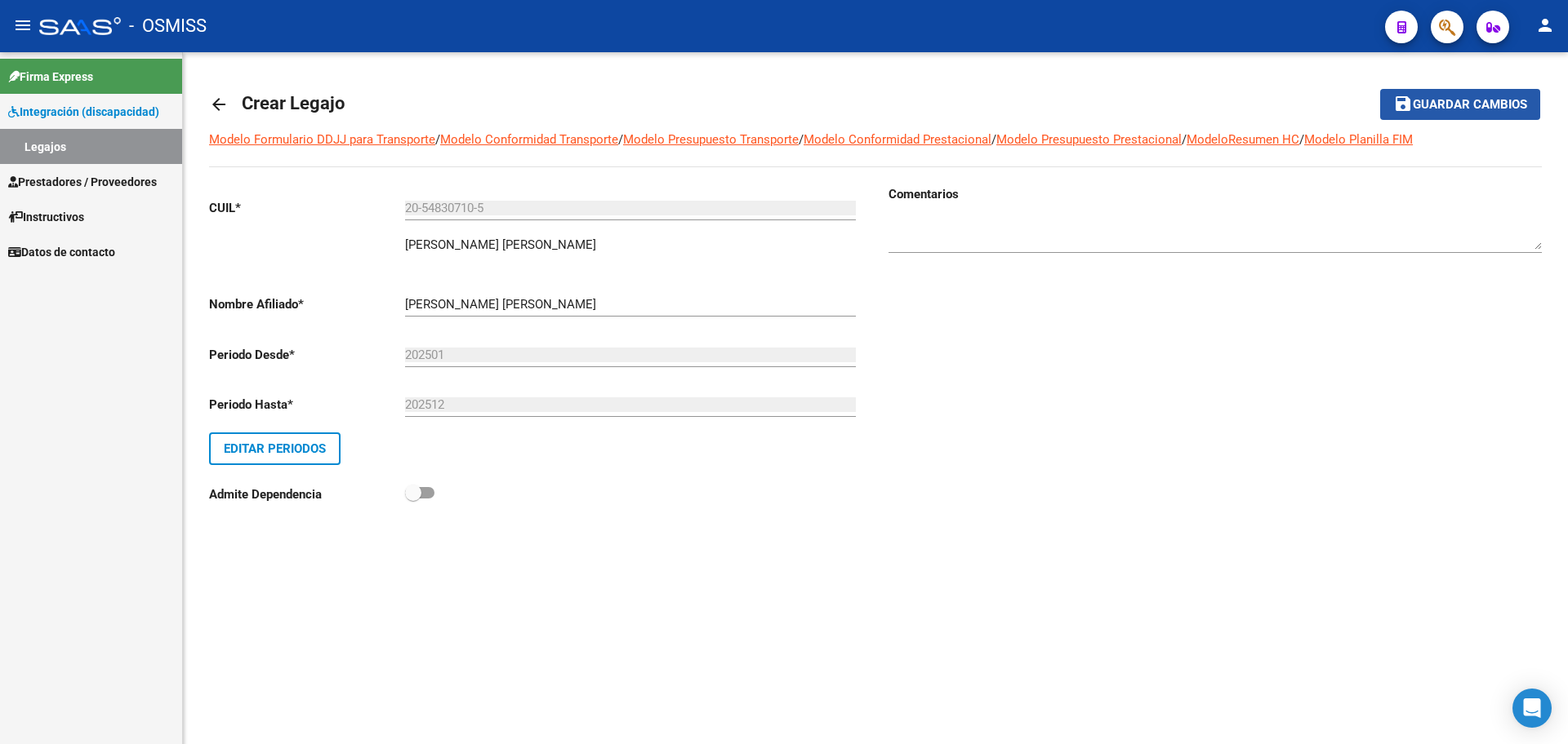
click at [1389, 114] on button "save Guardar cambios" at bounding box center [1460, 104] width 160 height 30
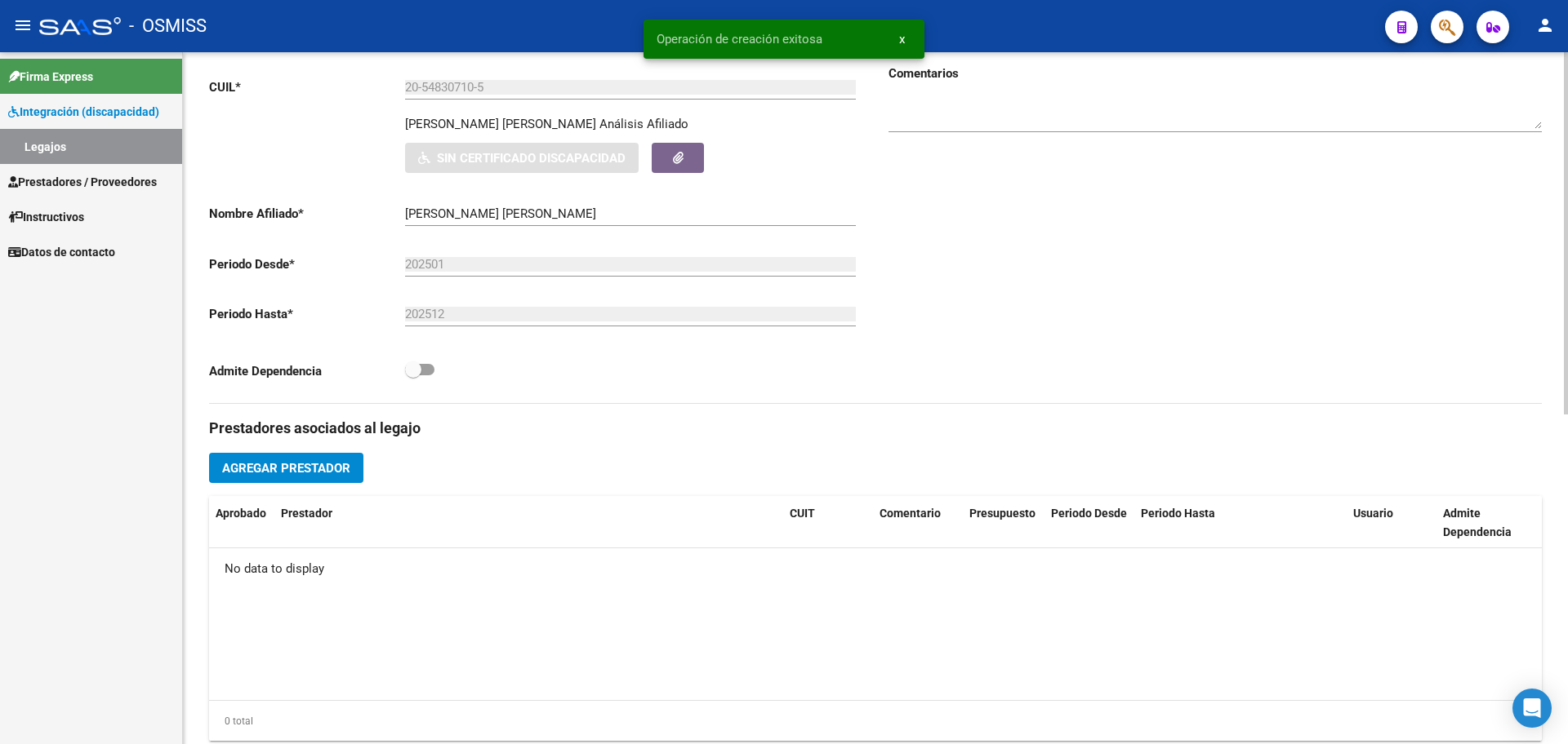
scroll to position [629, 0]
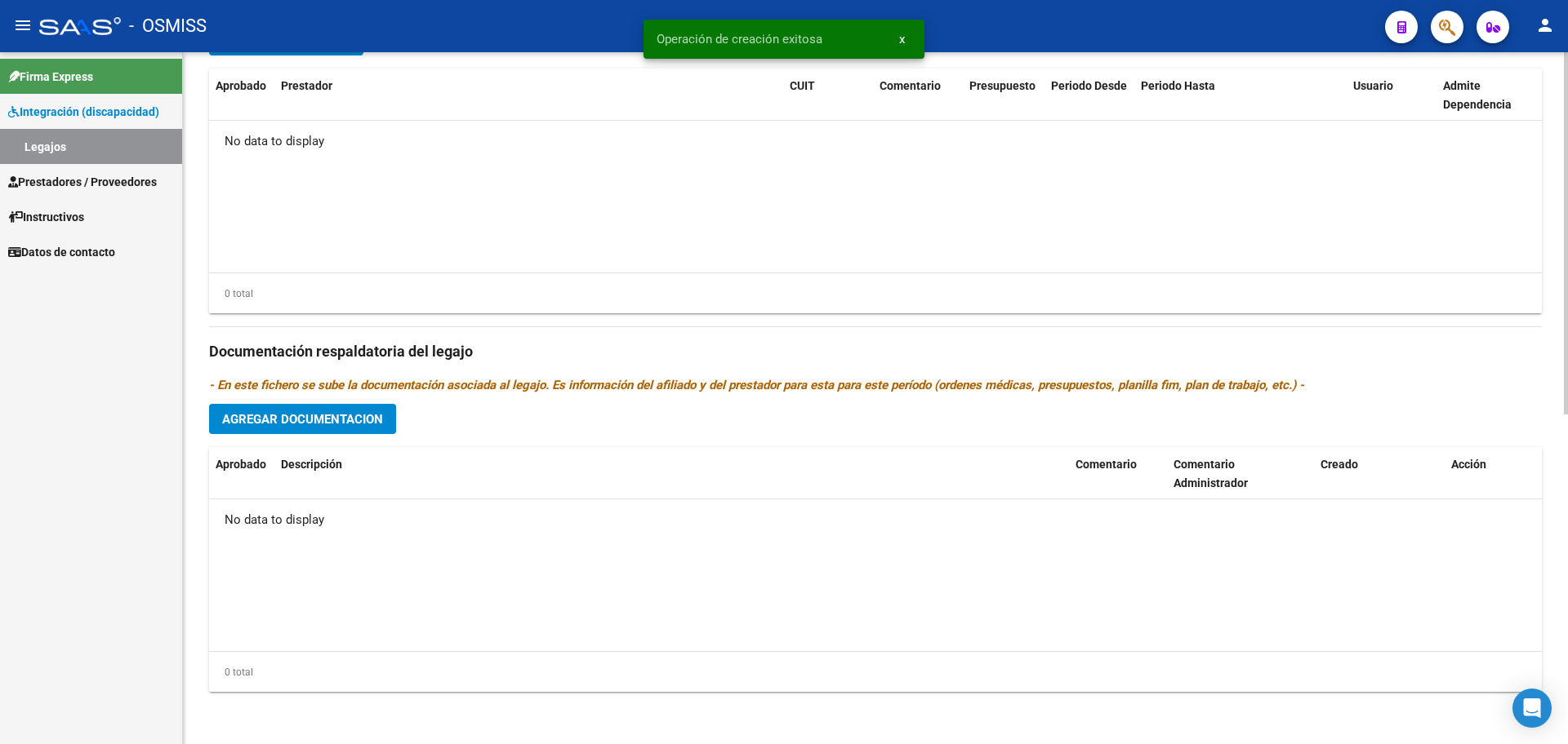
click at [280, 428] on button "Agregar Documentacion" at bounding box center [302, 419] width 187 height 30
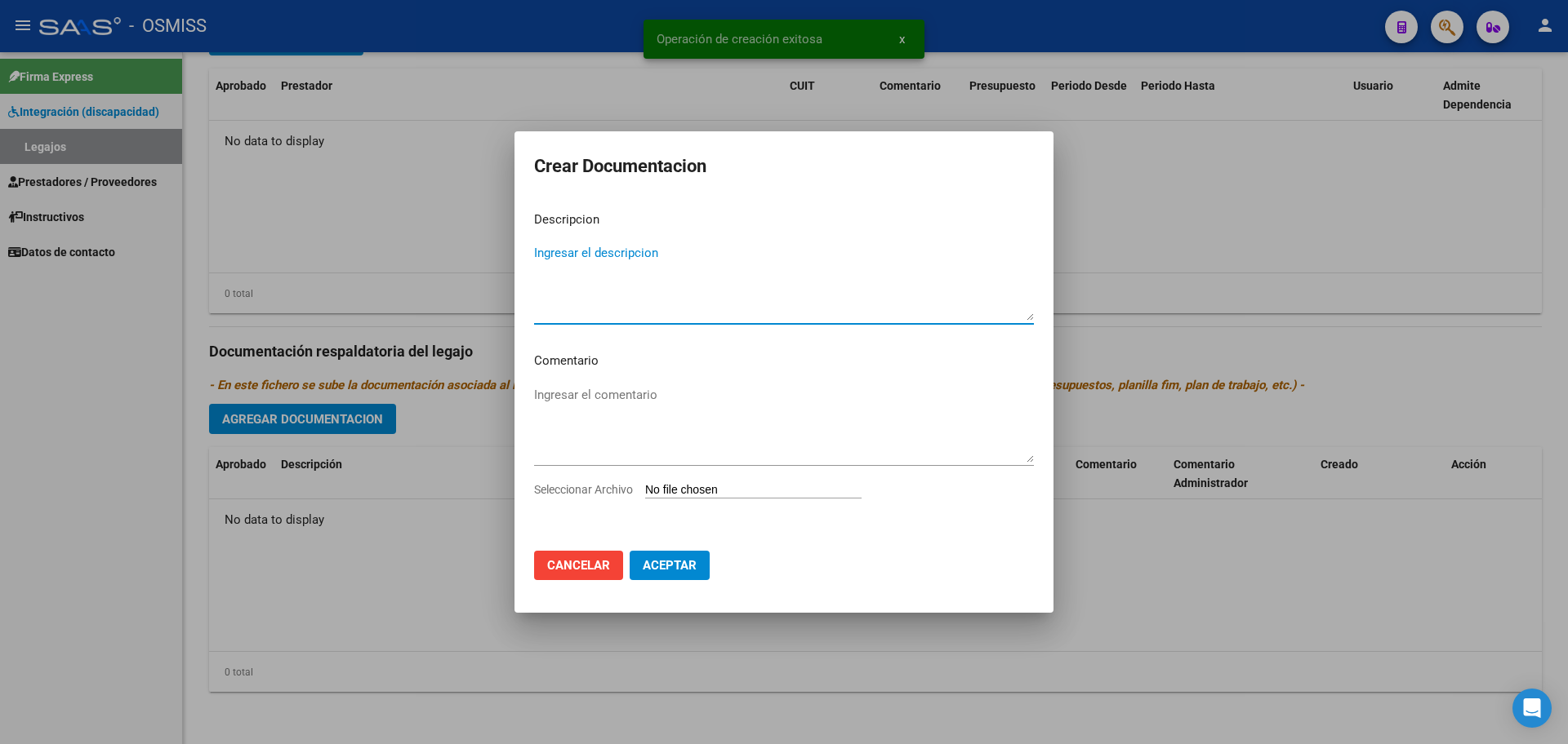
click at [674, 482] on app-file-uploader "Seleccionar Archivo" at bounding box center [705, 490] width 341 height 15
click at [670, 495] on input "Seleccionar Archivo" at bounding box center [753, 491] width 216 height 16
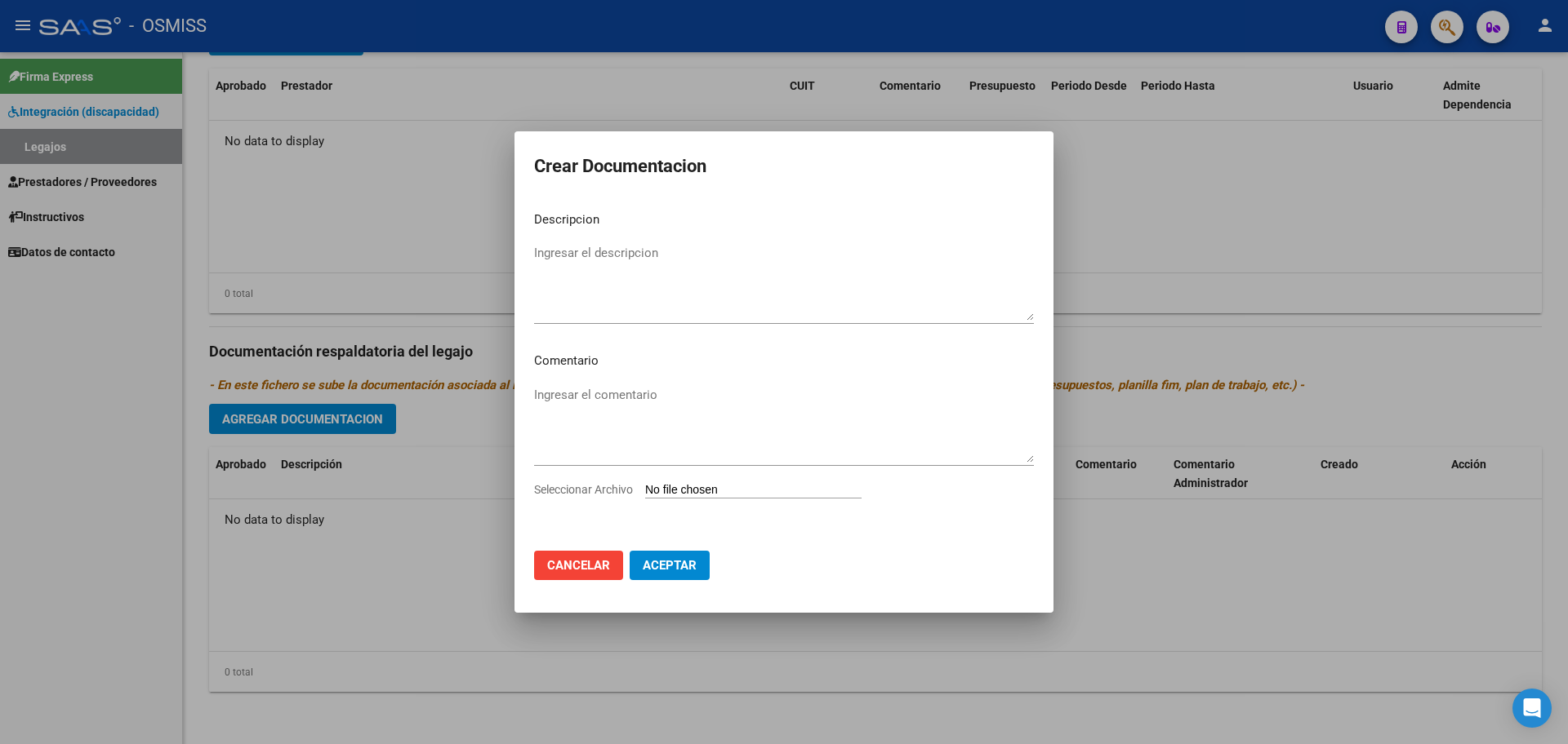
type input "C:\fakepath\.ROJAS GUERRERO ALEXANDER-MII.pdf"
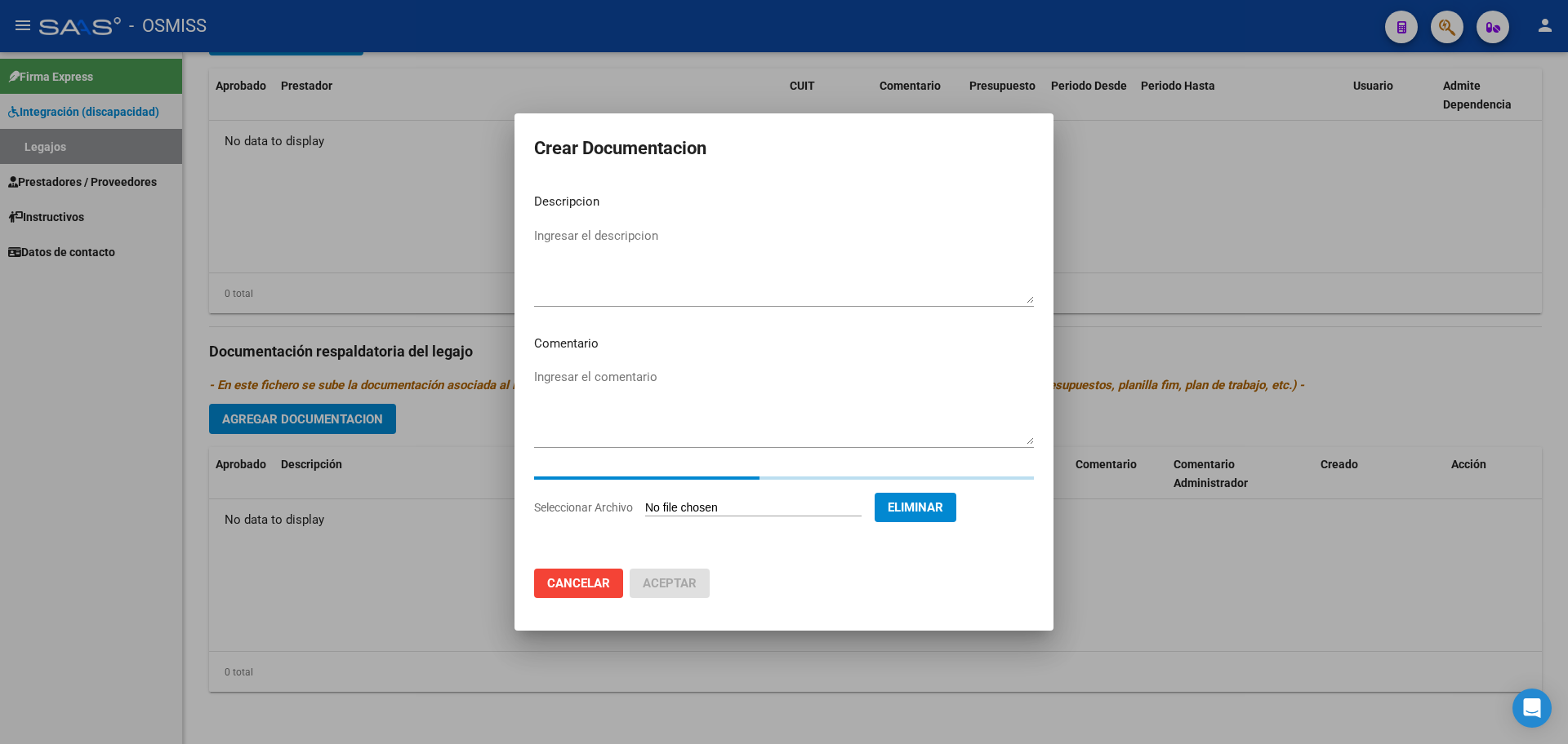
click at [599, 232] on textarea "Ingresar el descripcion" at bounding box center [784, 264] width 500 height 76
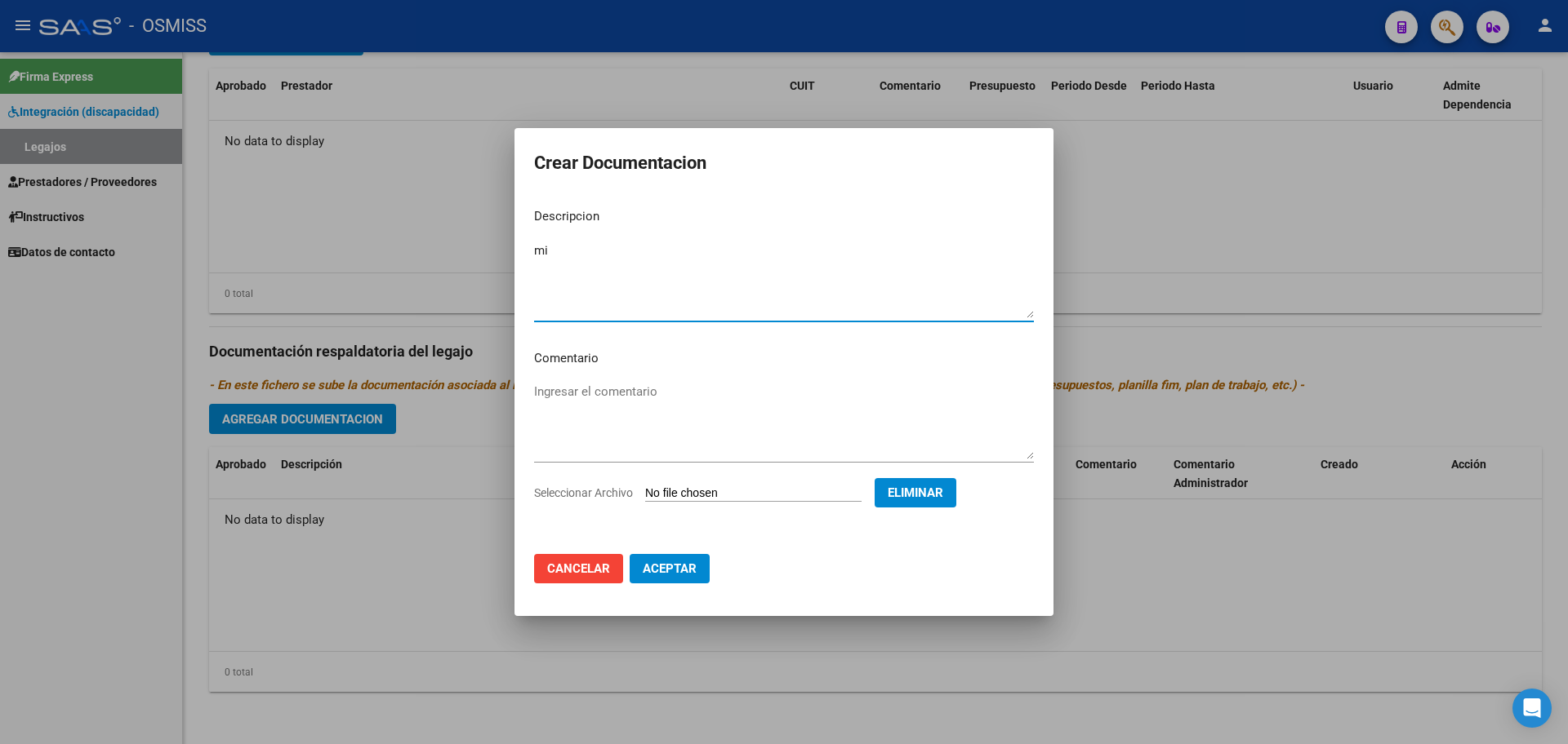
type textarea "m"
type textarea "MII"
click at [647, 562] on span "Aceptar" at bounding box center [670, 569] width 54 height 15
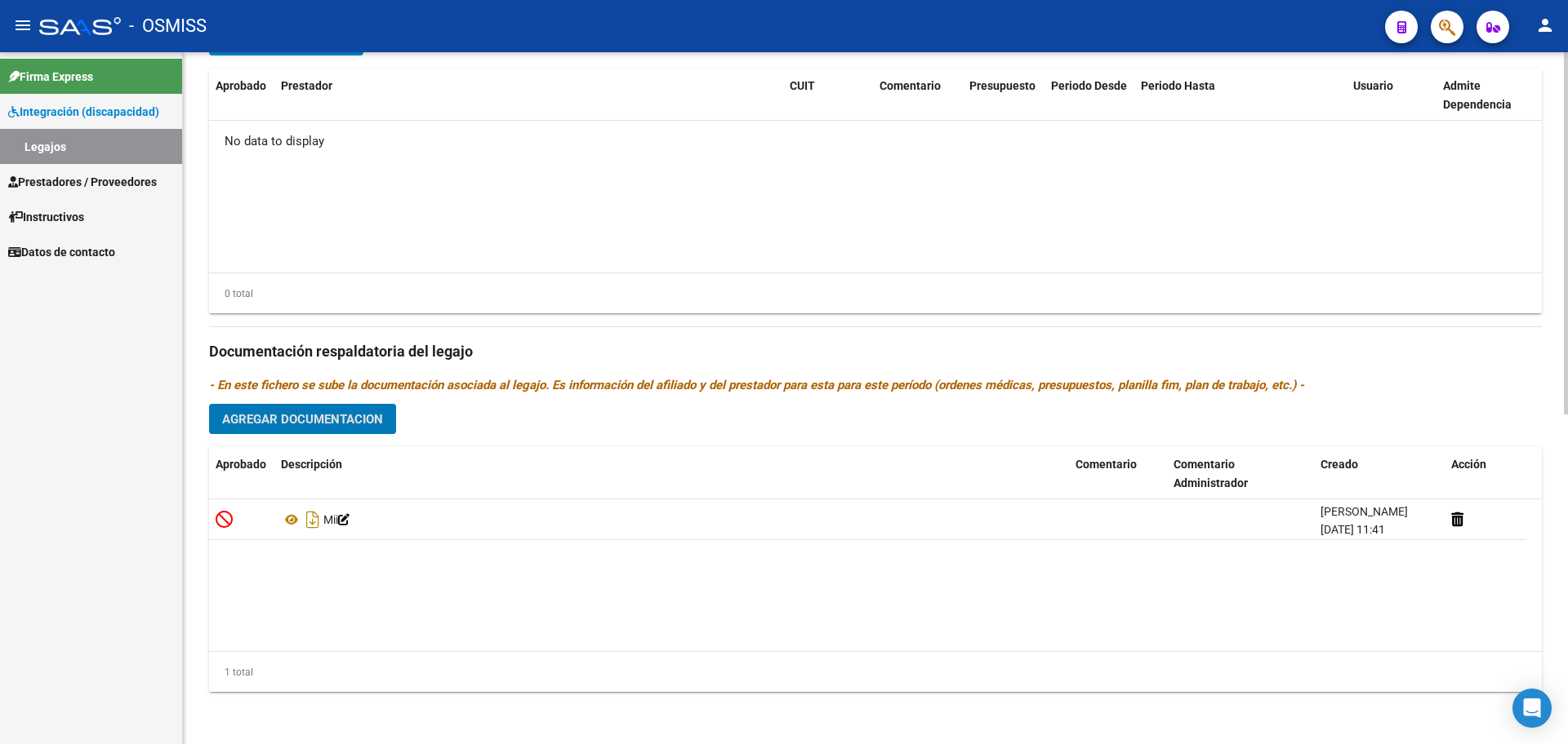
click at [287, 424] on span "Agregar Documentacion" at bounding box center [302, 420] width 161 height 15
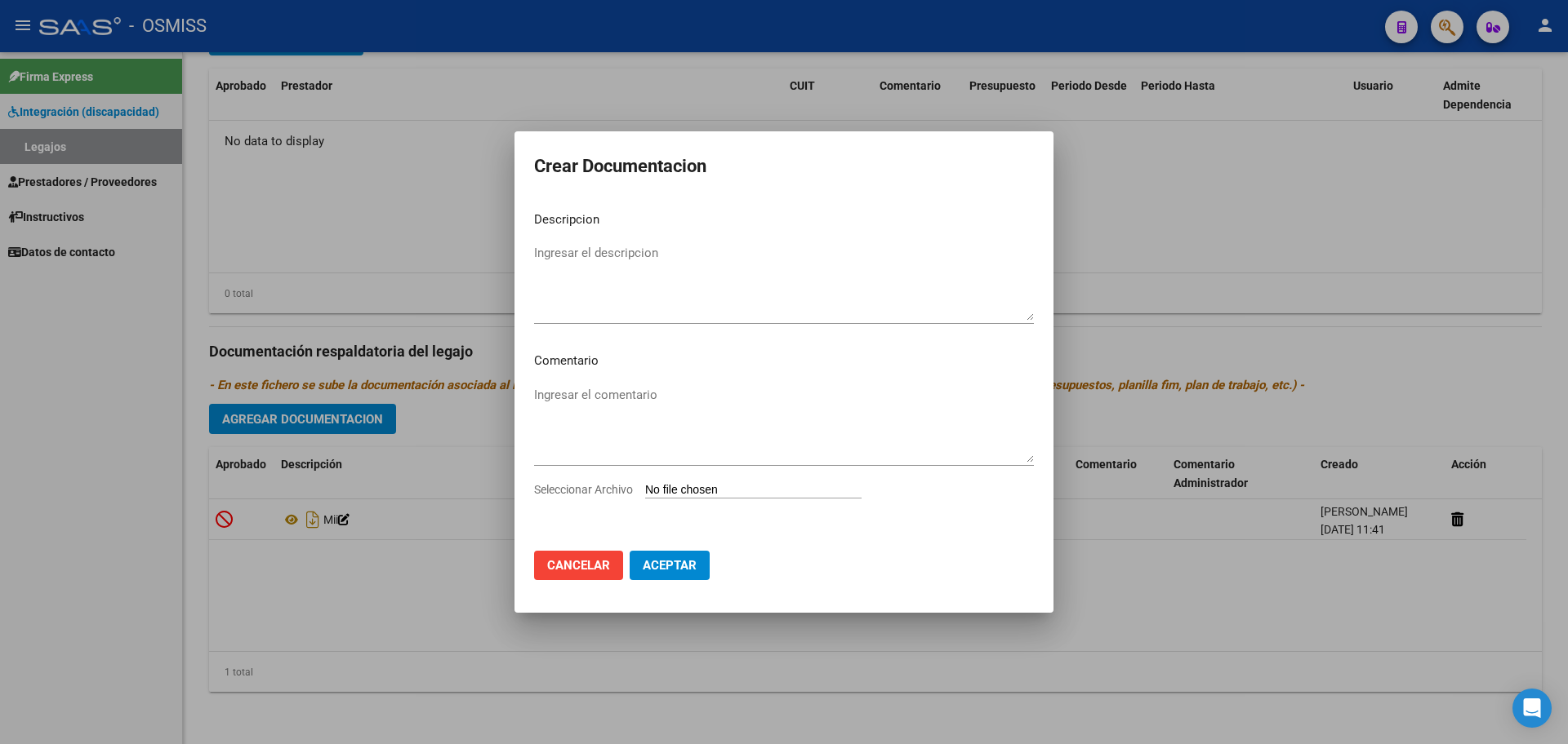
click at [692, 499] on div "Seleccionar Archivo" at bounding box center [784, 496] width 500 height 31
click at [694, 490] on input "Seleccionar Archivo" at bounding box center [753, 491] width 216 height 16
type input "C:\fakepath\ROJAS GUERRERO ALEXANDER AUGUSTO1.pdf"
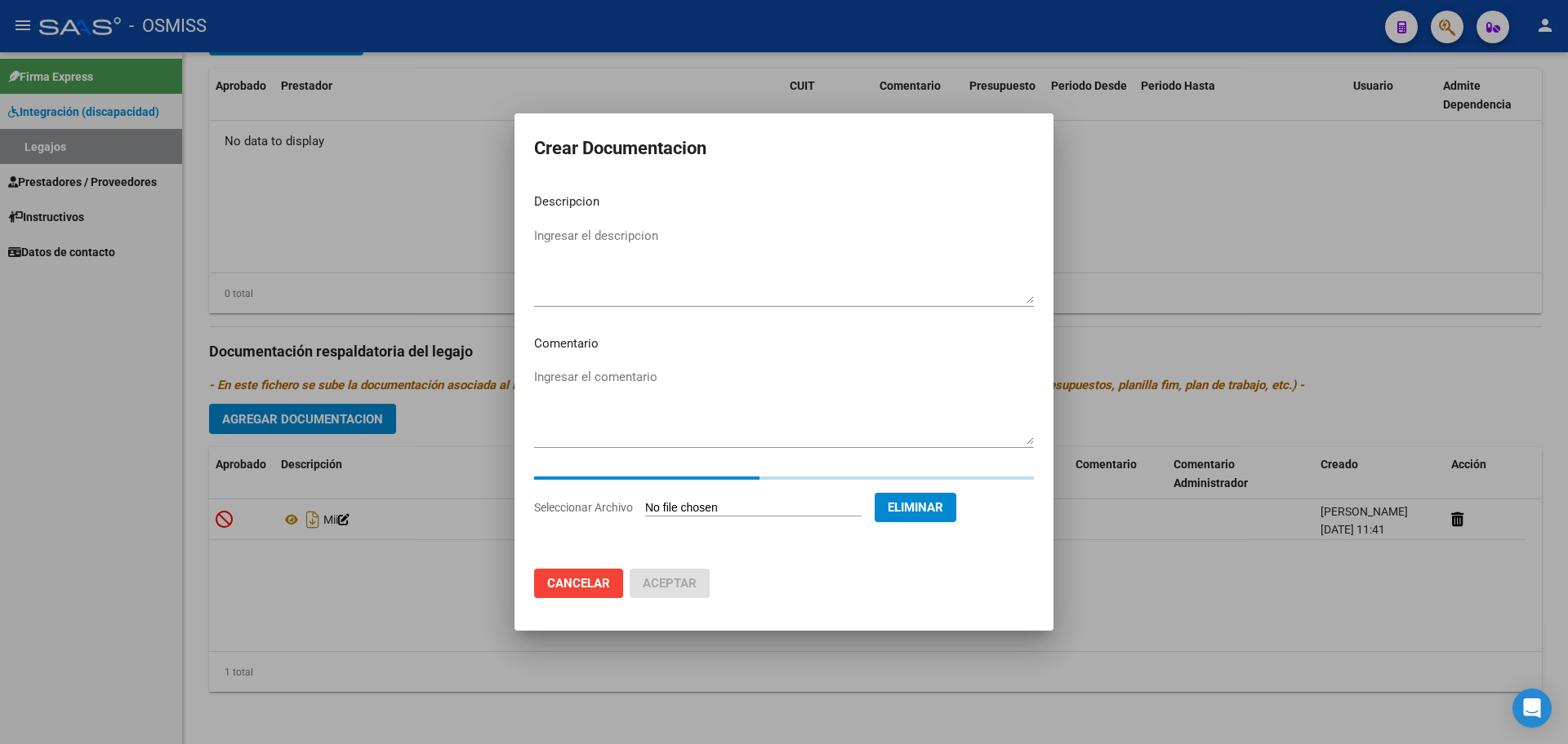
click at [619, 222] on mat-dialog-content "Descripcion Ingresar el descripcion Comentario Ingresar el comentario Seleccion…" at bounding box center [783, 368] width 539 height 376
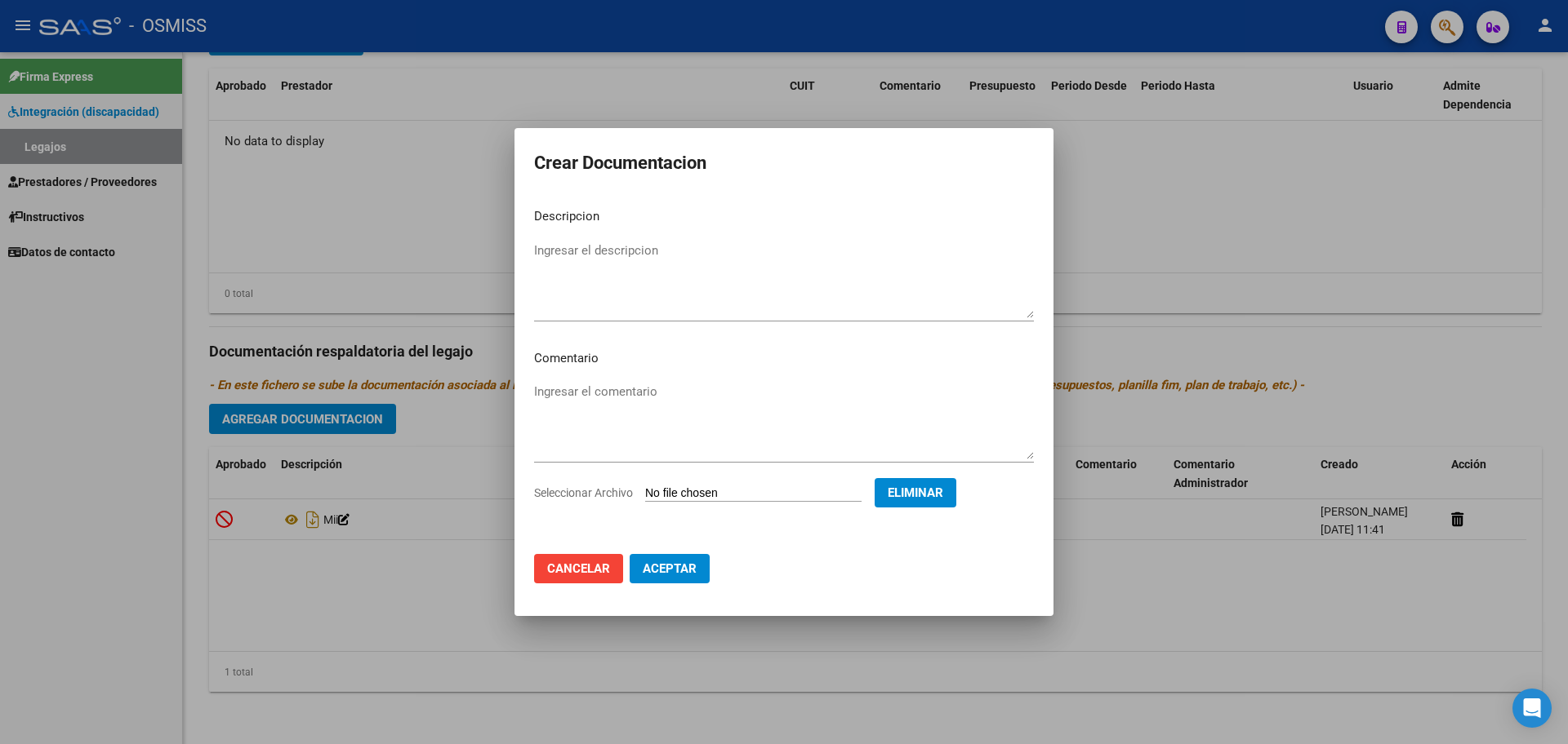
click at [618, 235] on mat-dialog-content "Descripcion Ingresar el descripcion Comentario Ingresar el comentario Seleccion…" at bounding box center [783, 368] width 539 height 346
click at [580, 250] on textarea "Ingresar el descripcion" at bounding box center [784, 279] width 500 height 76
type textarea "INFORME EID"
click at [676, 565] on span "Aceptar" at bounding box center [670, 569] width 54 height 15
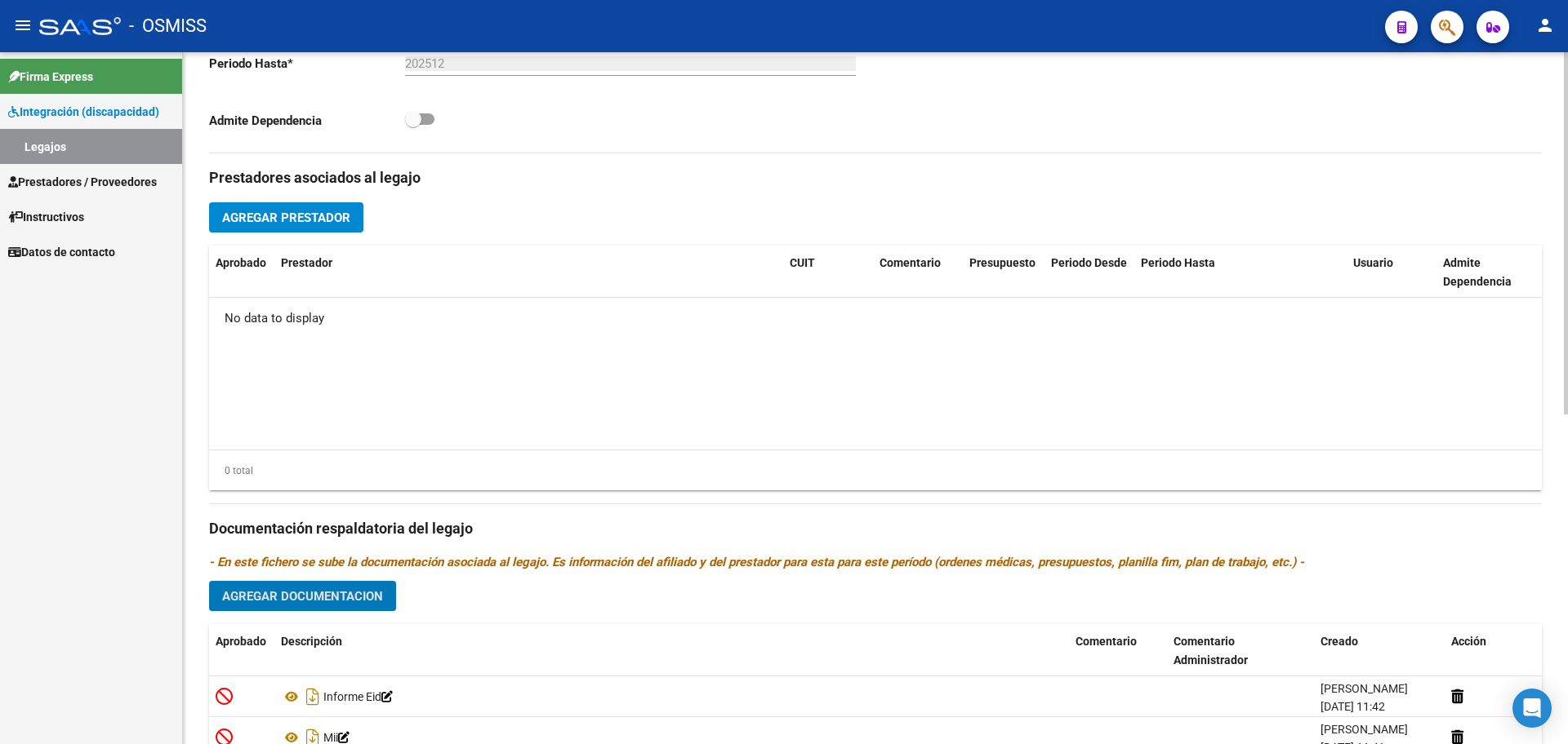
scroll to position [424, 0]
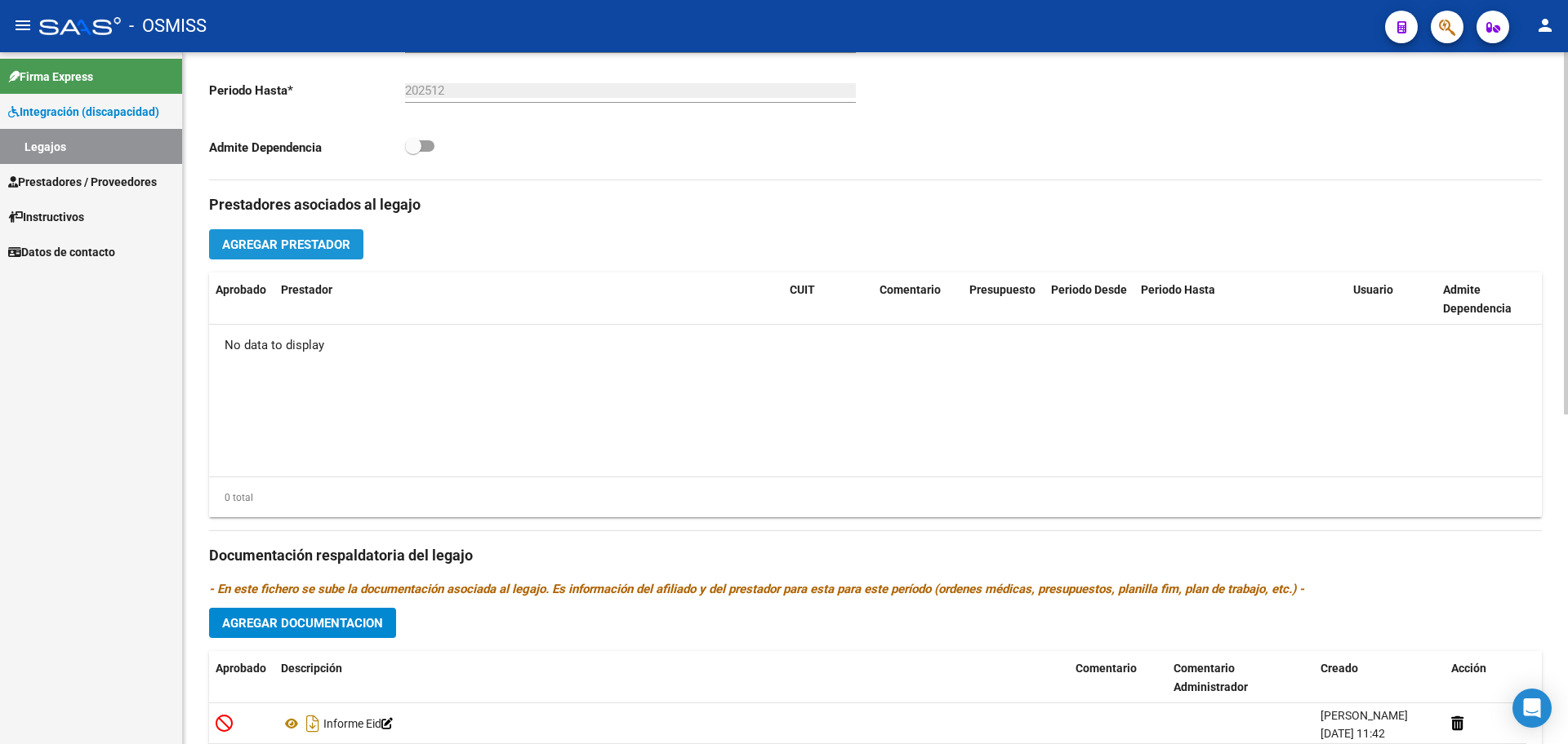
click at [331, 242] on span "Agregar Prestador" at bounding box center [286, 245] width 128 height 15
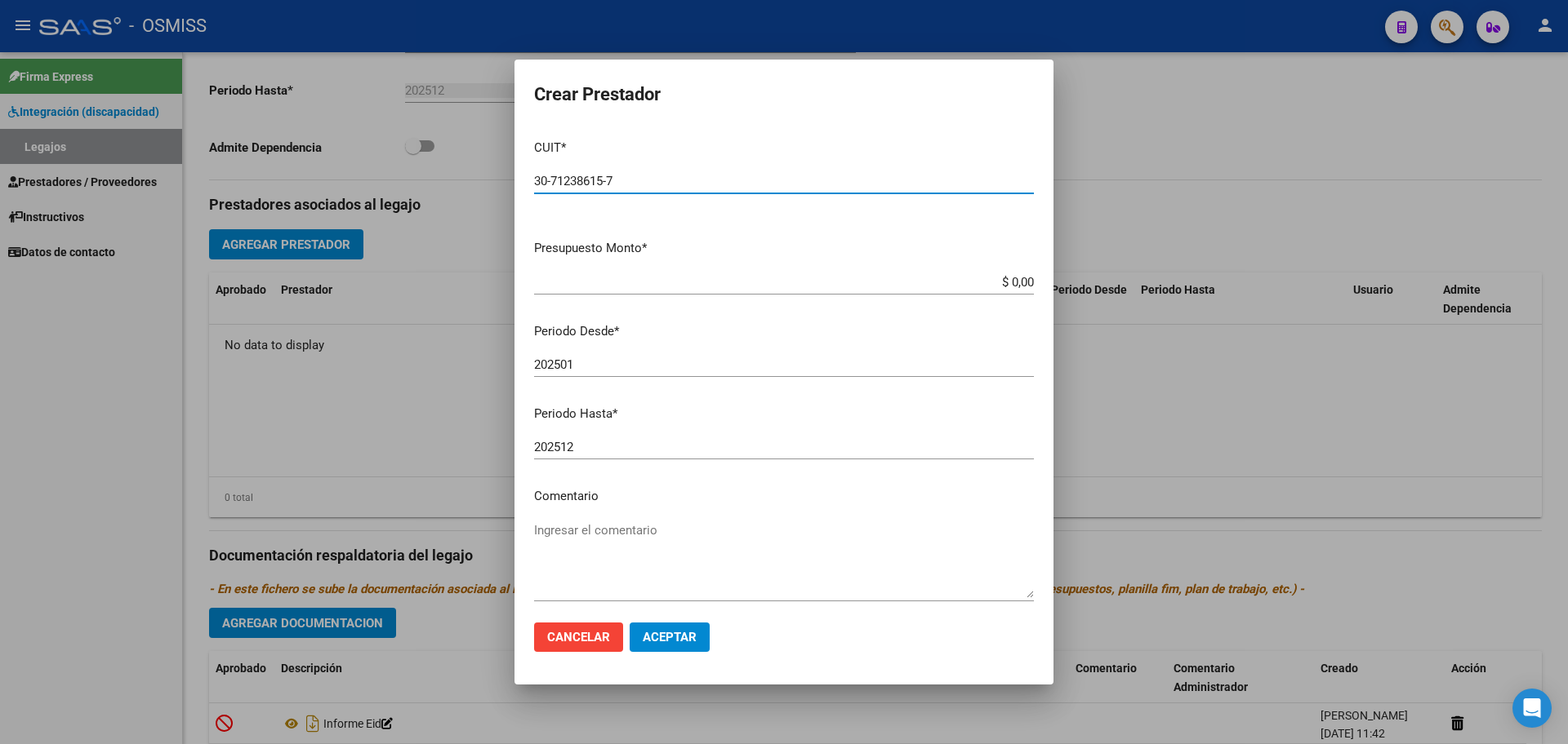
type input "30-71238615-7"
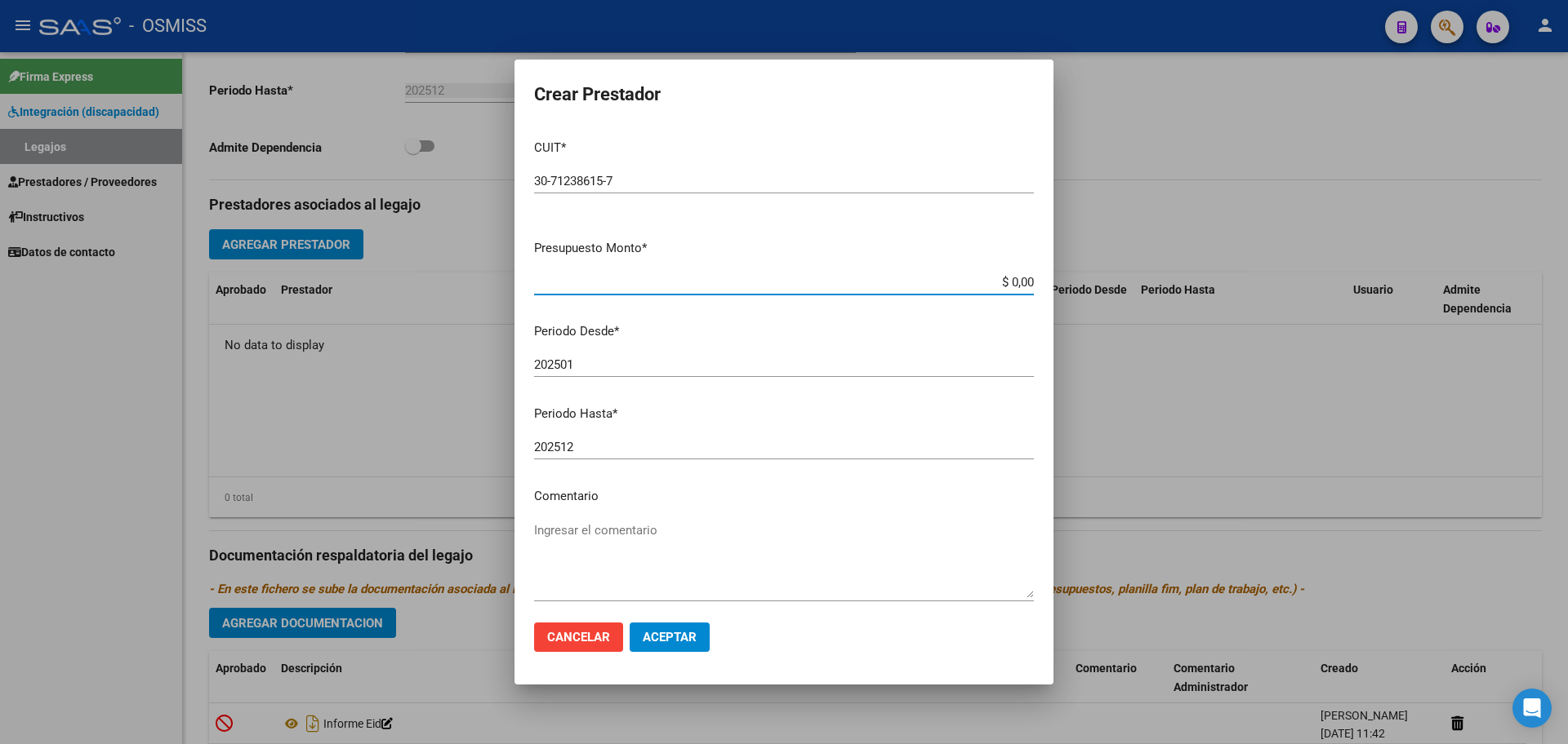
type input "$ 0,01"
type input "202508"
click at [656, 622] on mat-dialog-actions "Cancelar Aceptar" at bounding box center [784, 637] width 500 height 55
click at [658, 626] on button "Aceptar" at bounding box center [669, 637] width 80 height 29
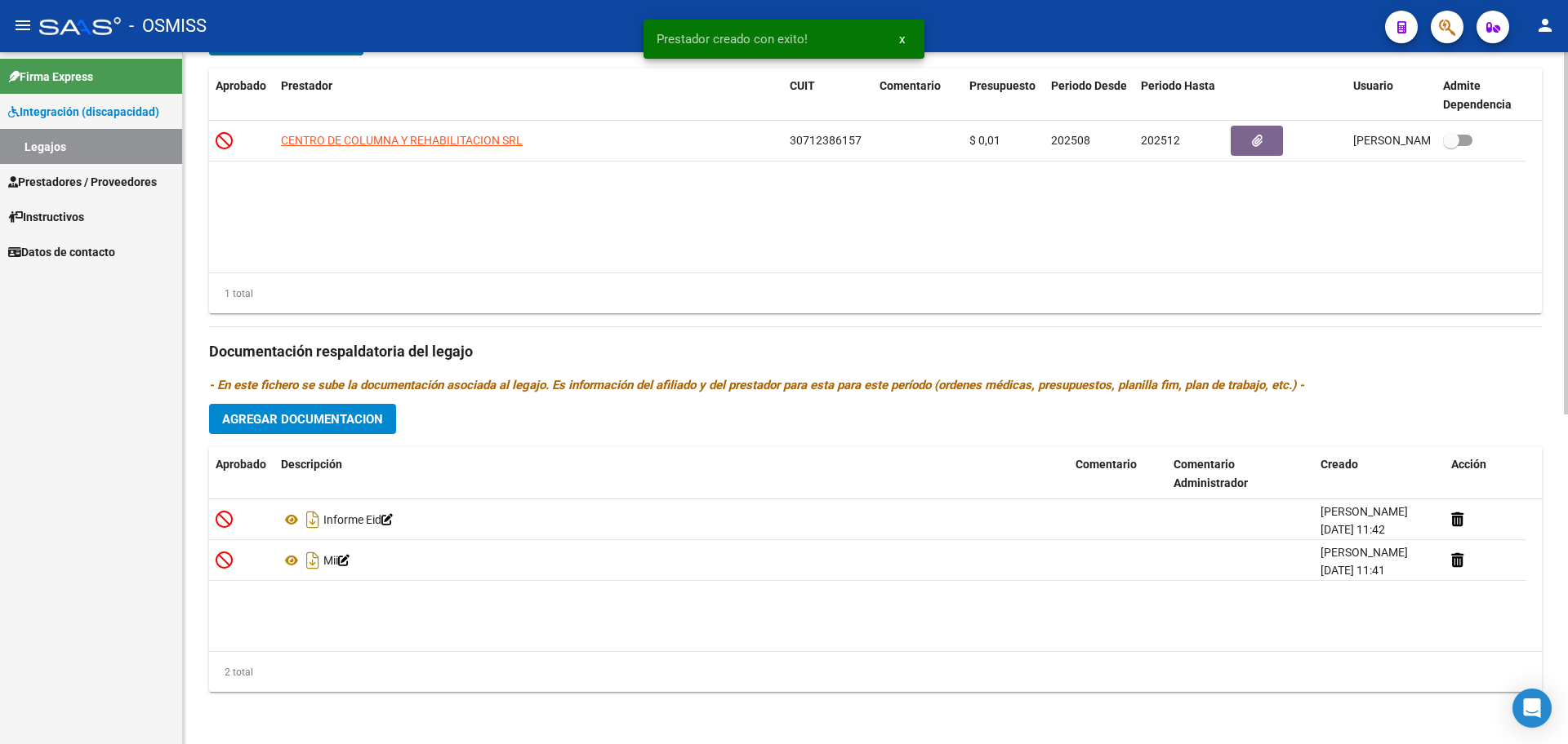
scroll to position [0, 0]
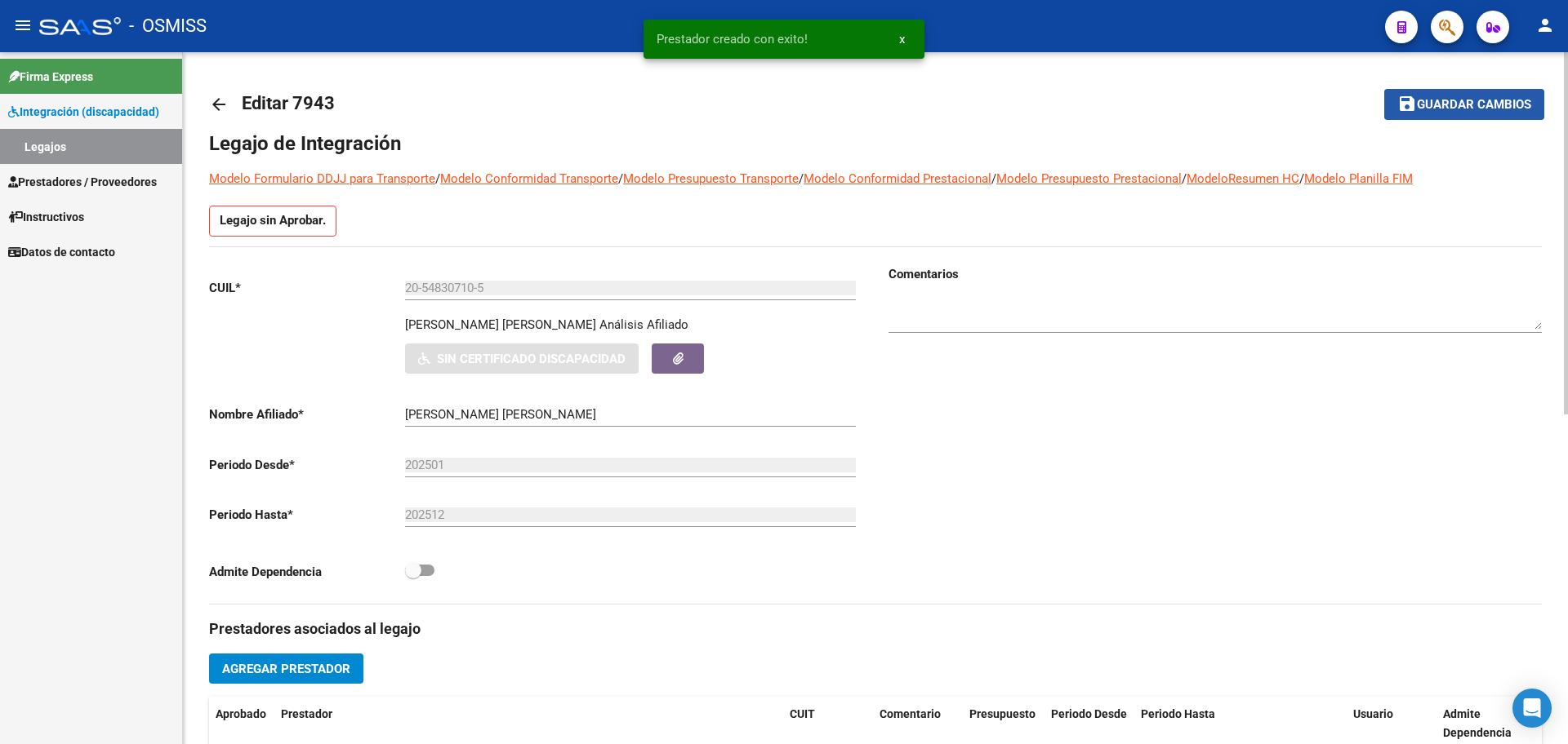
click at [1454, 109] on span "Guardar cambios" at bounding box center [1474, 105] width 114 height 15
click at [216, 103] on mat-icon "arrow_back" at bounding box center [218, 104] width 19 height 19
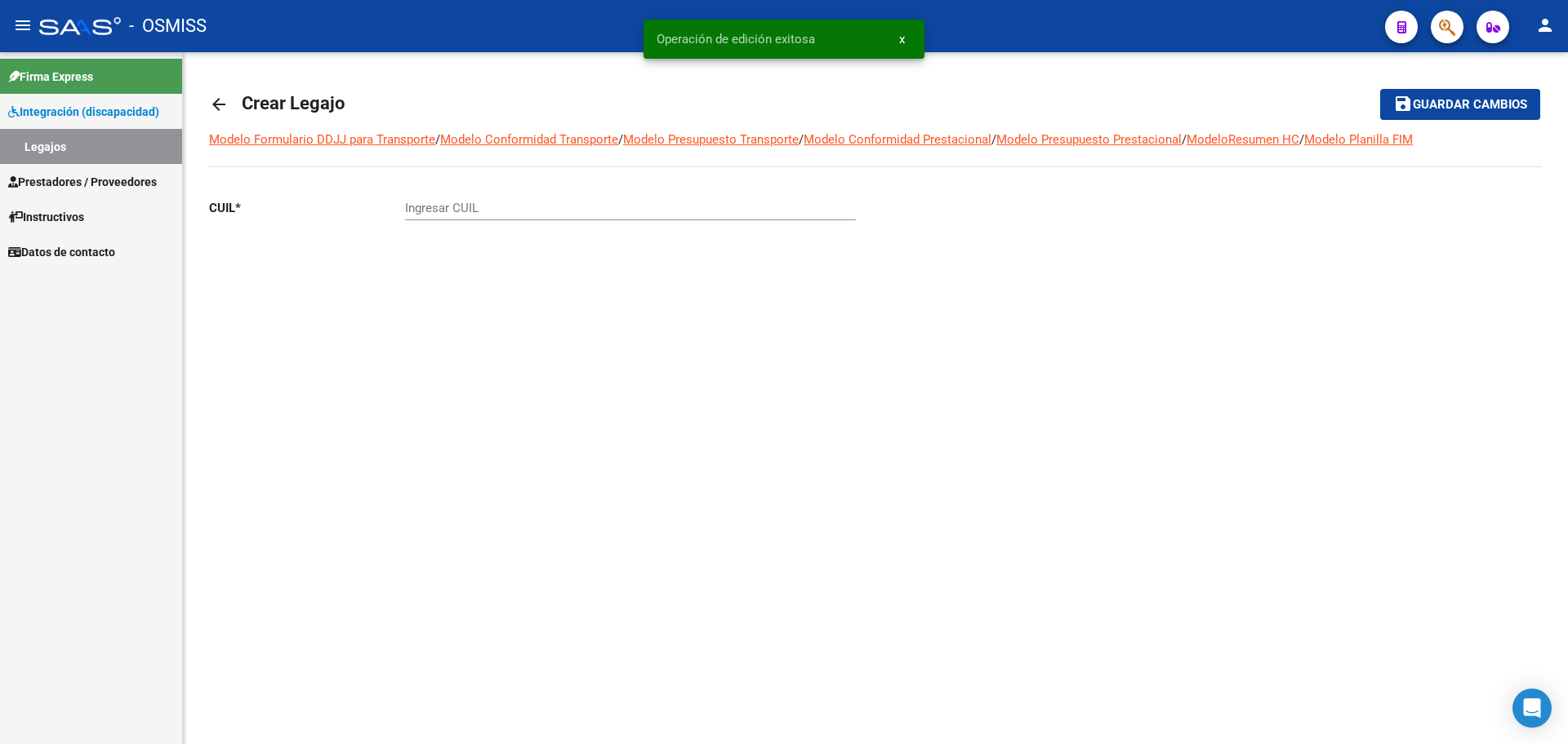
click at [217, 113] on mat-icon "arrow_back" at bounding box center [218, 104] width 19 height 19
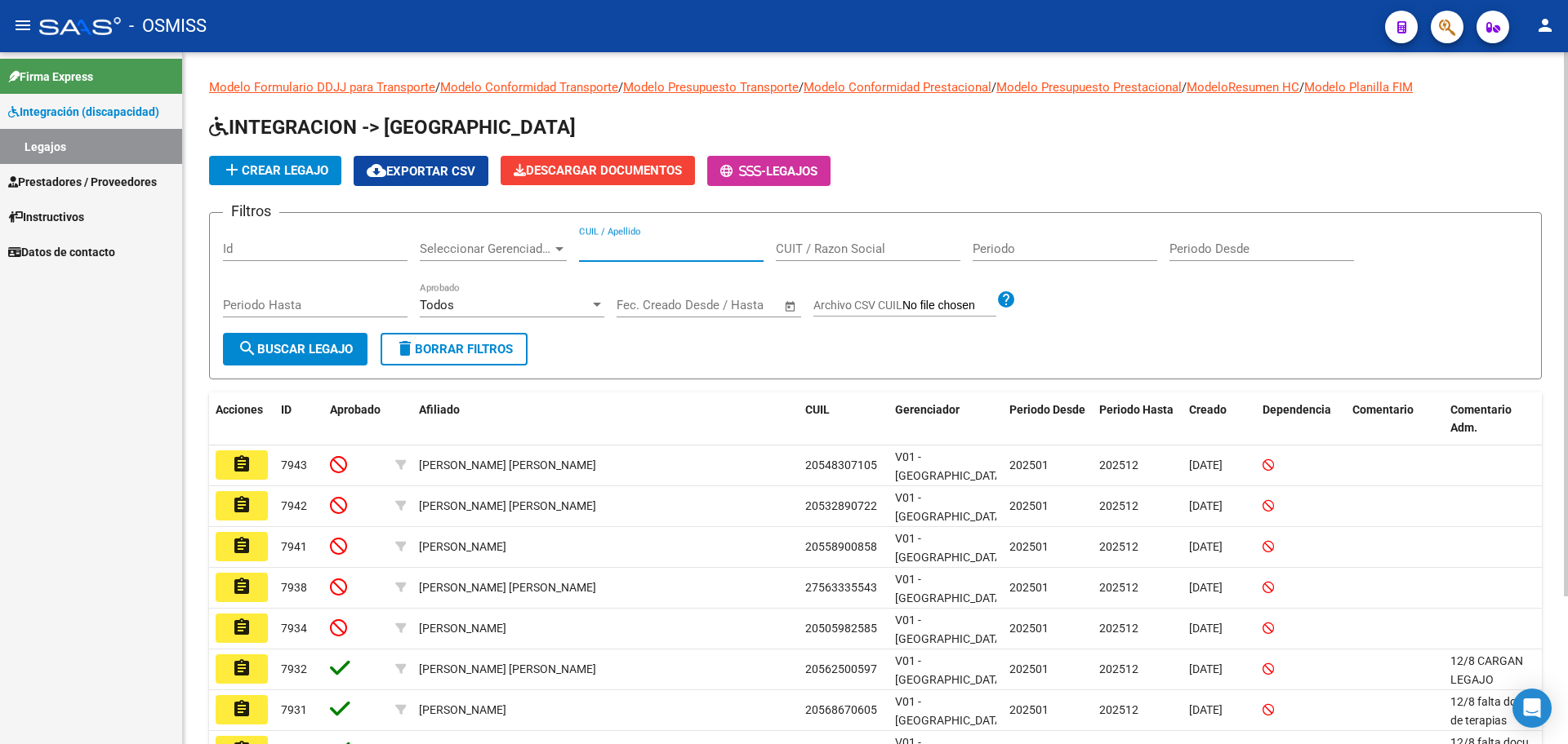
click at [656, 241] on input "CUIL / Apellido" at bounding box center [671, 249] width 184 height 15
type input "ZARZA"
click at [277, 354] on span "search Buscar Legajo" at bounding box center [295, 349] width 115 height 15
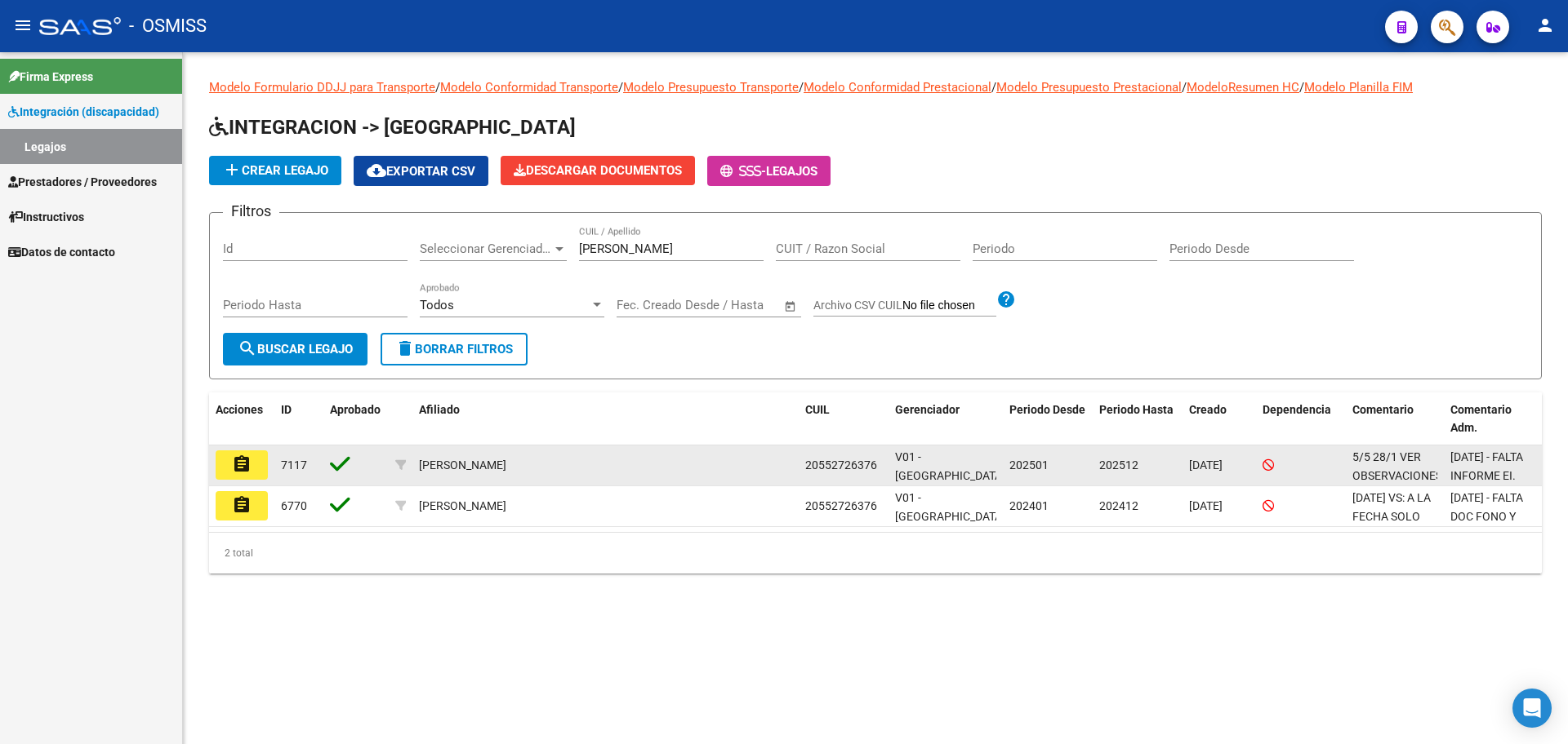
click at [244, 457] on mat-icon "assignment" at bounding box center [241, 464] width 19 height 19
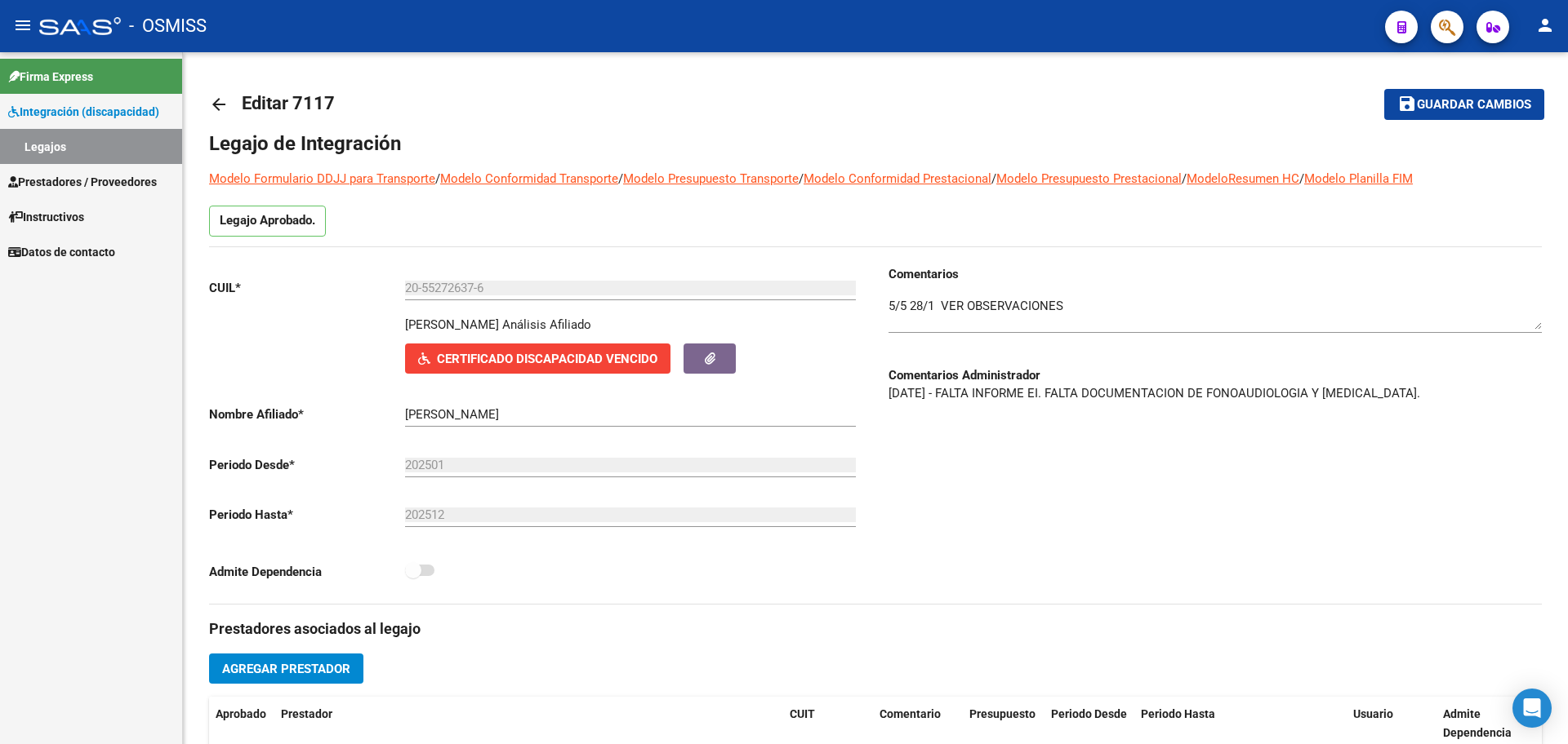
drag, startPoint x: 110, startPoint y: 179, endPoint x: 97, endPoint y: 194, distance: 19.8
click at [110, 179] on span "Prestadores / Proveedores" at bounding box center [82, 182] width 148 height 18
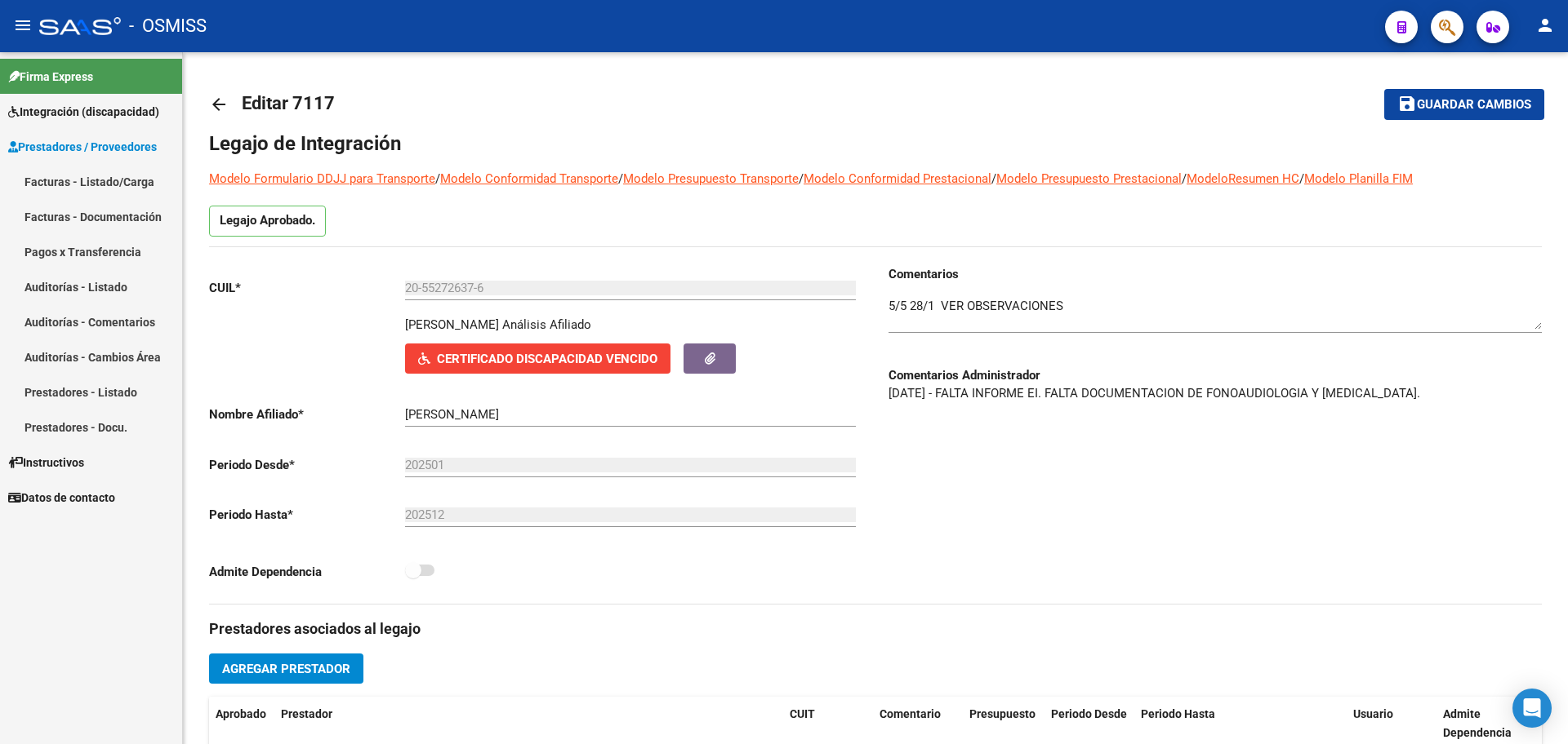
click at [99, 180] on link "Facturas - Listado/Carga" at bounding box center [91, 181] width 182 height 35
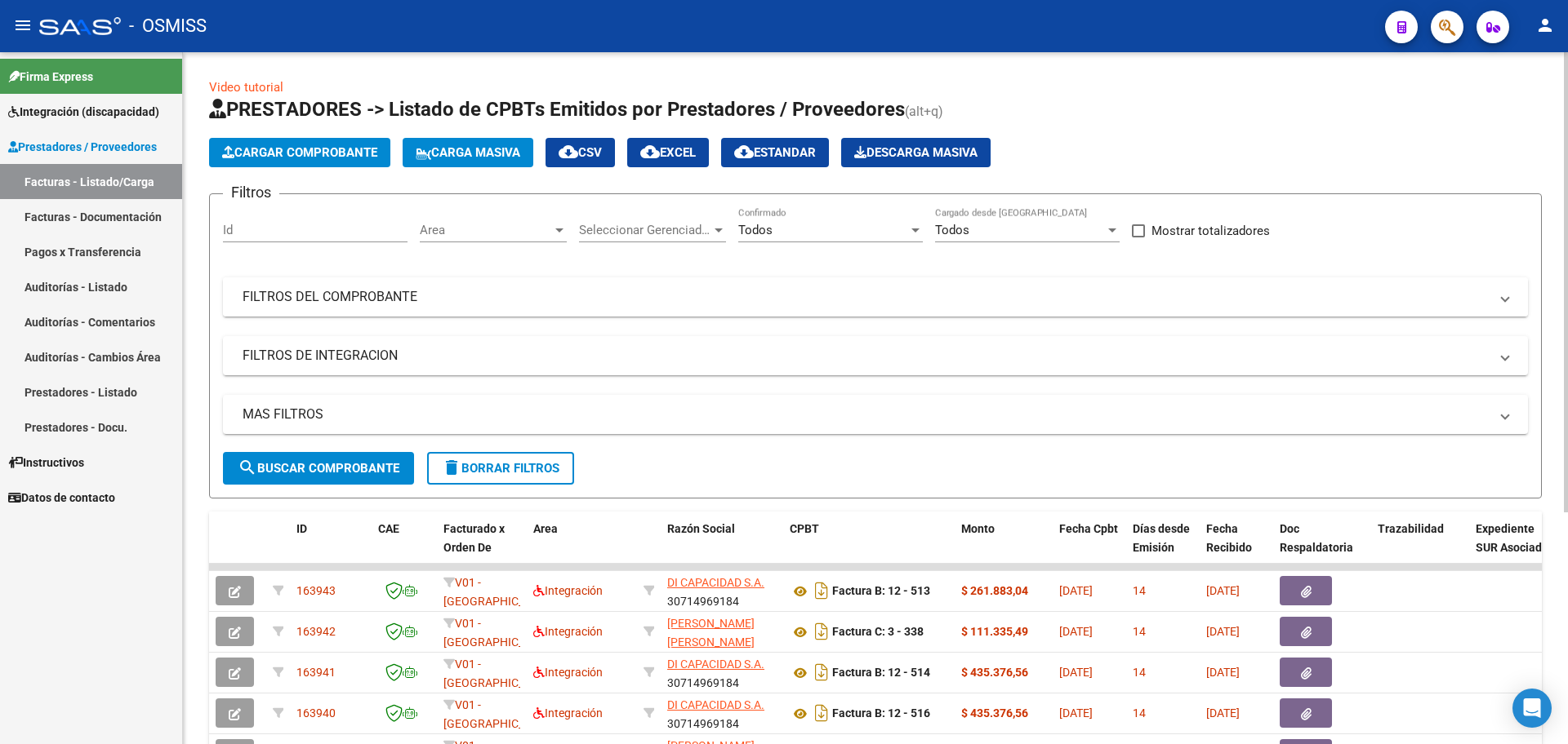
click at [481, 298] on mat-panel-title "FILTROS DEL COMPROBANTE" at bounding box center [865, 297] width 1246 height 18
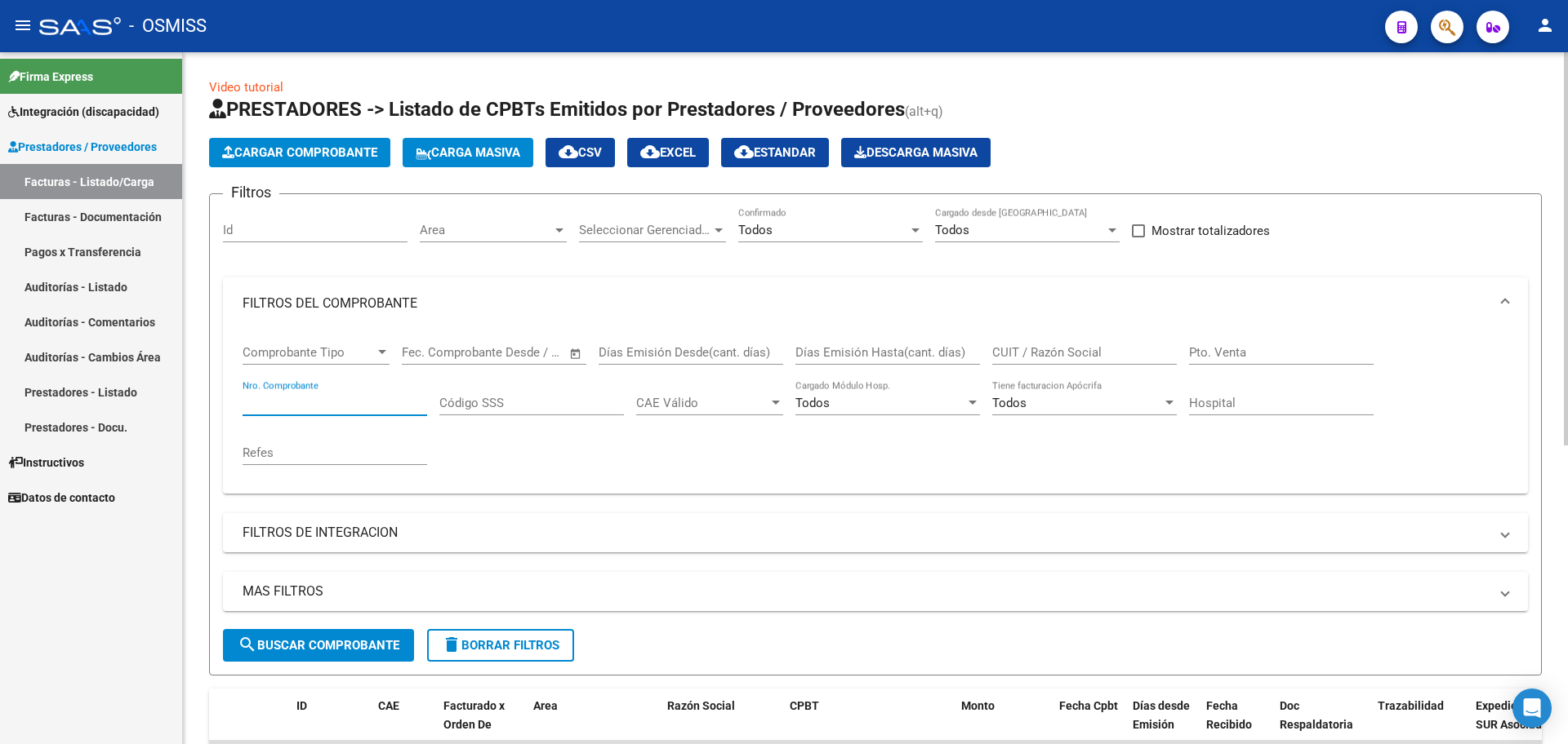
click at [288, 401] on input "Nro. Comprobante" at bounding box center [334, 403] width 184 height 15
type input "9228"
click at [282, 647] on span "search Buscar Comprobante" at bounding box center [319, 645] width 162 height 15
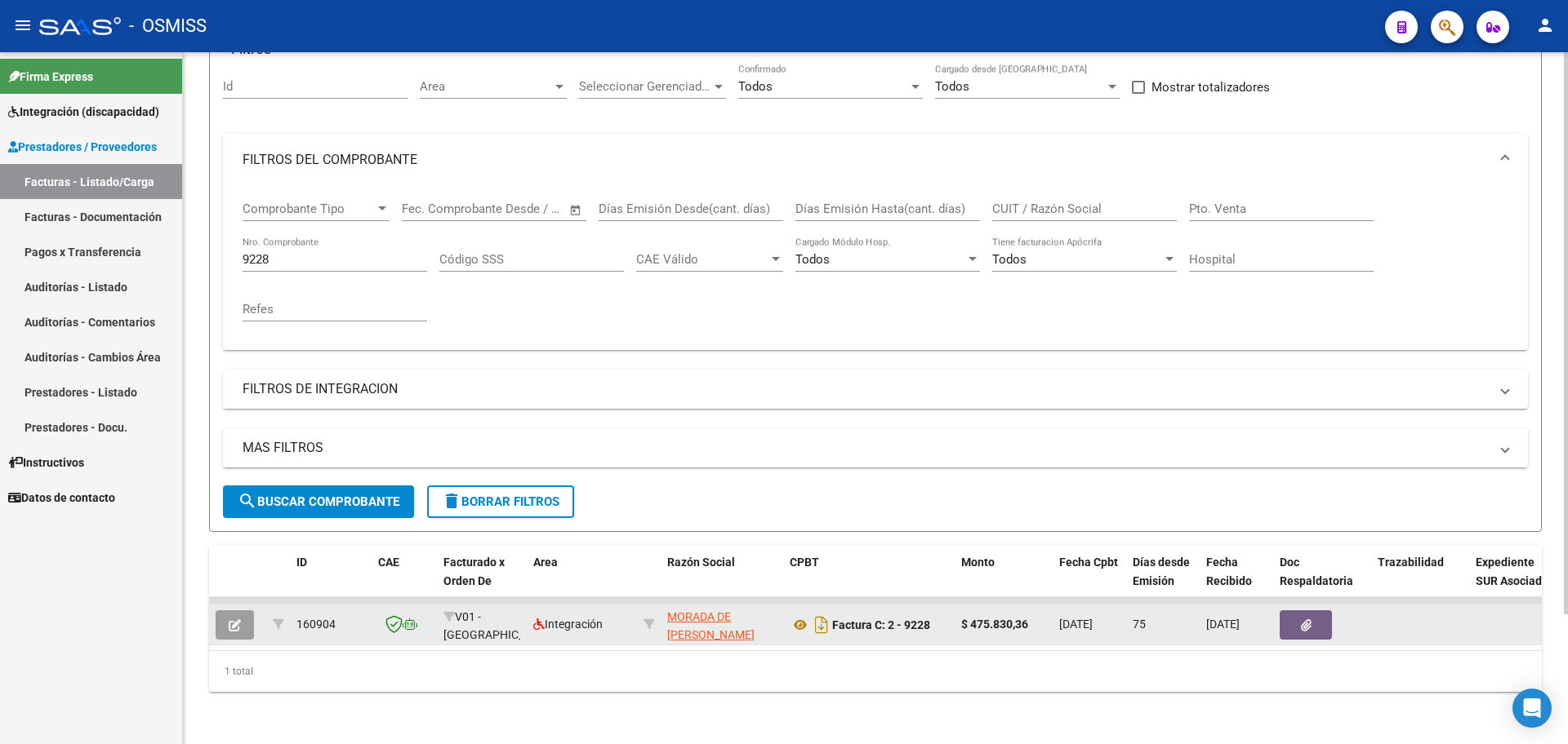
click at [245, 610] on button "button" at bounding box center [235, 625] width 39 height 29
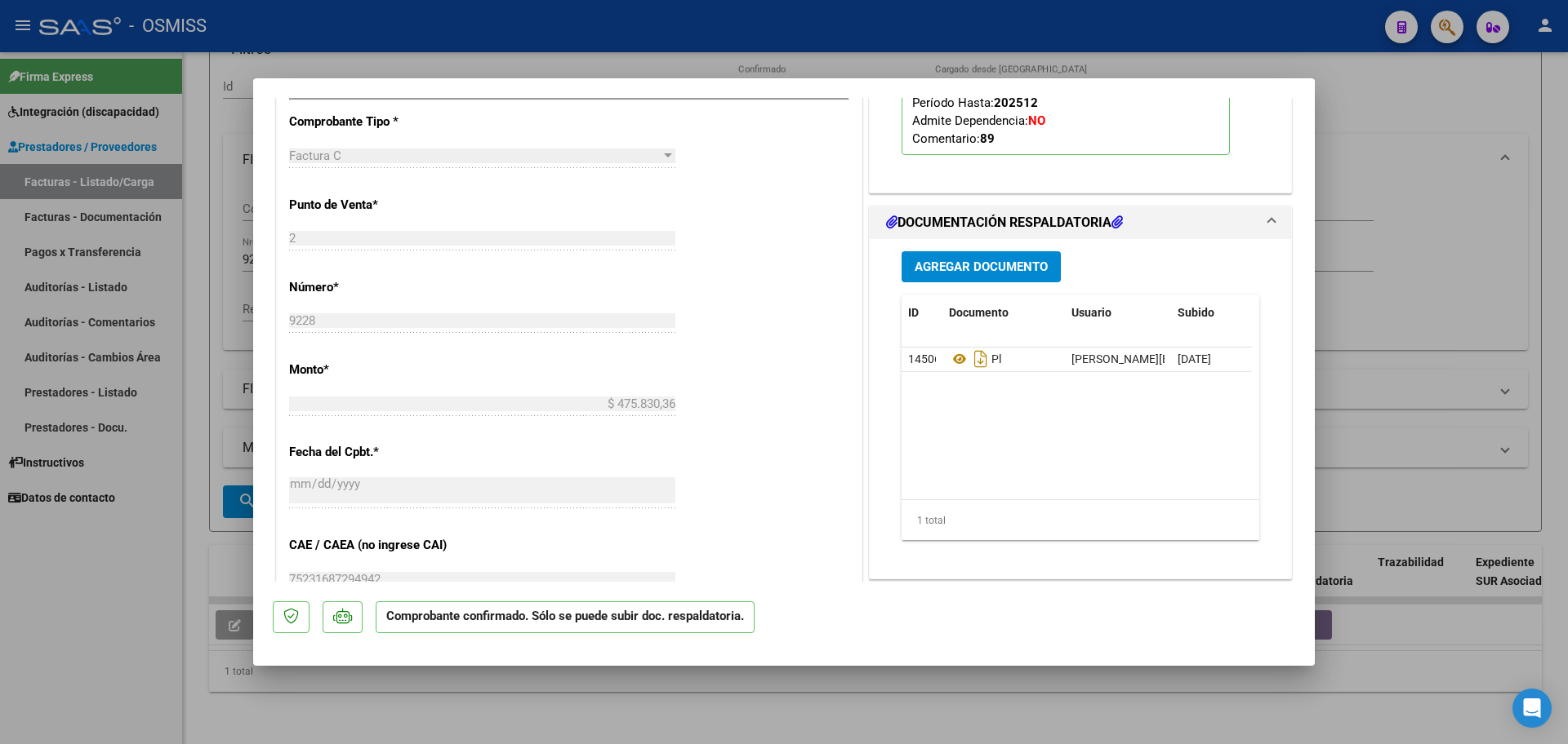
scroll to position [715, 0]
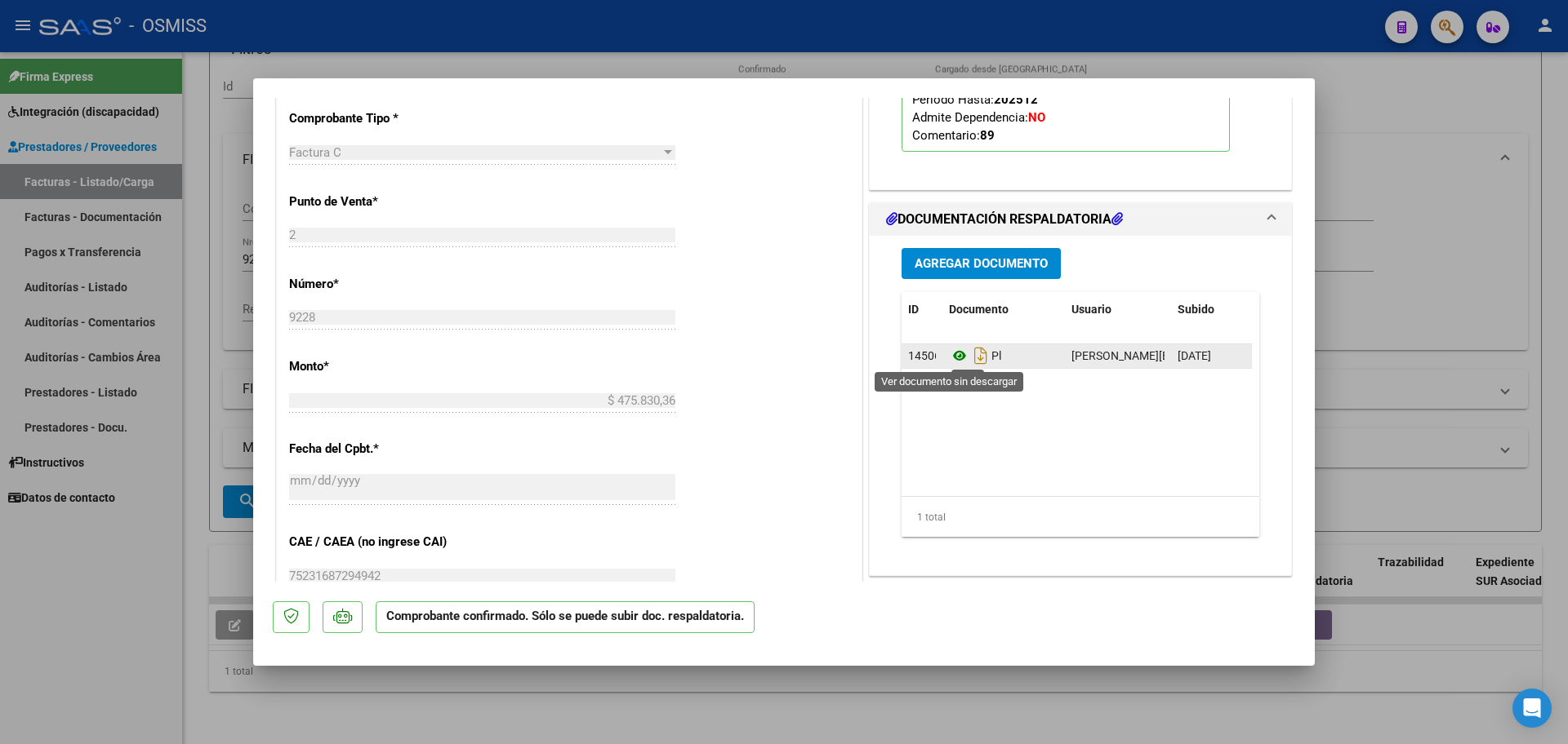
click at [953, 351] on icon at bounding box center [959, 355] width 21 height 19
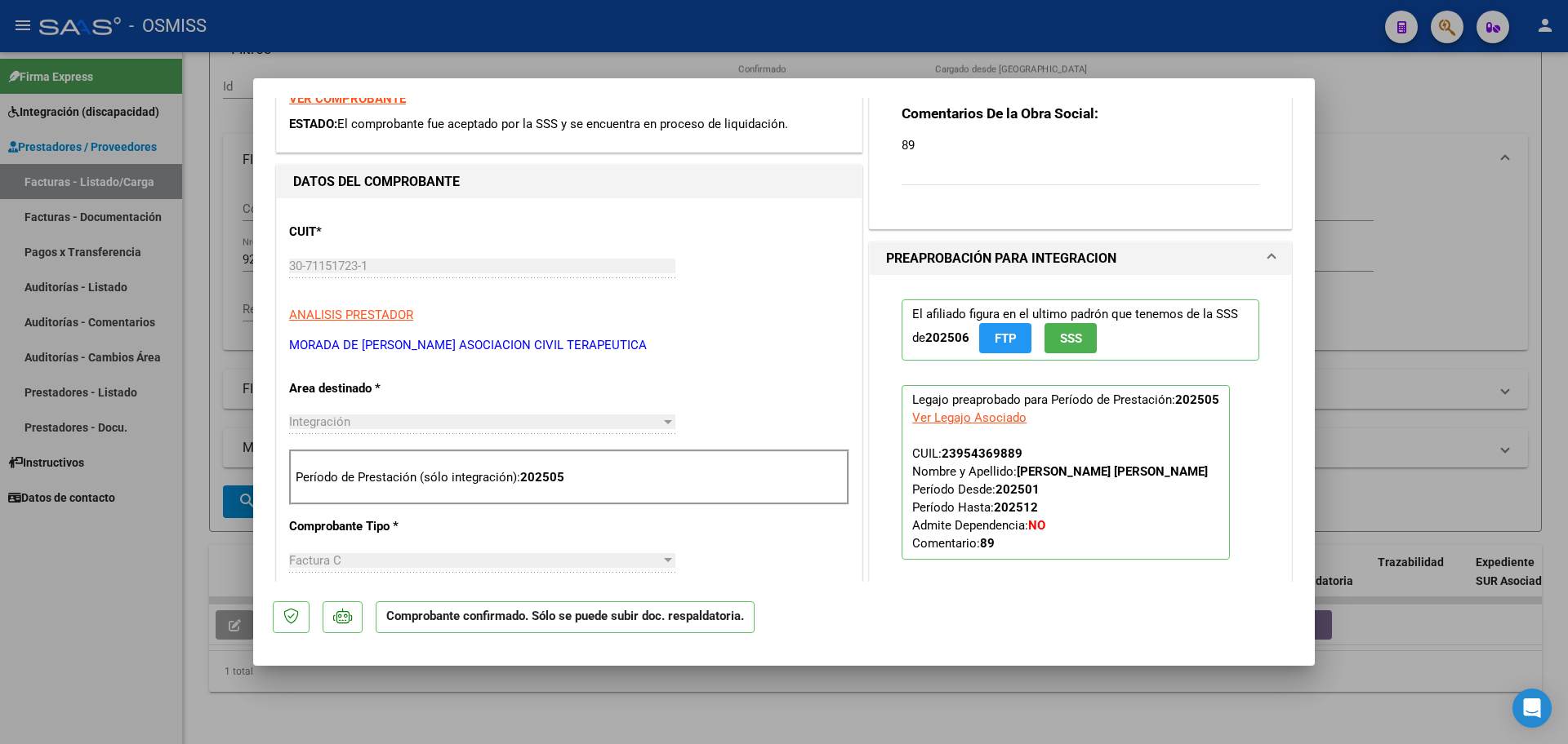
scroll to position [0, 0]
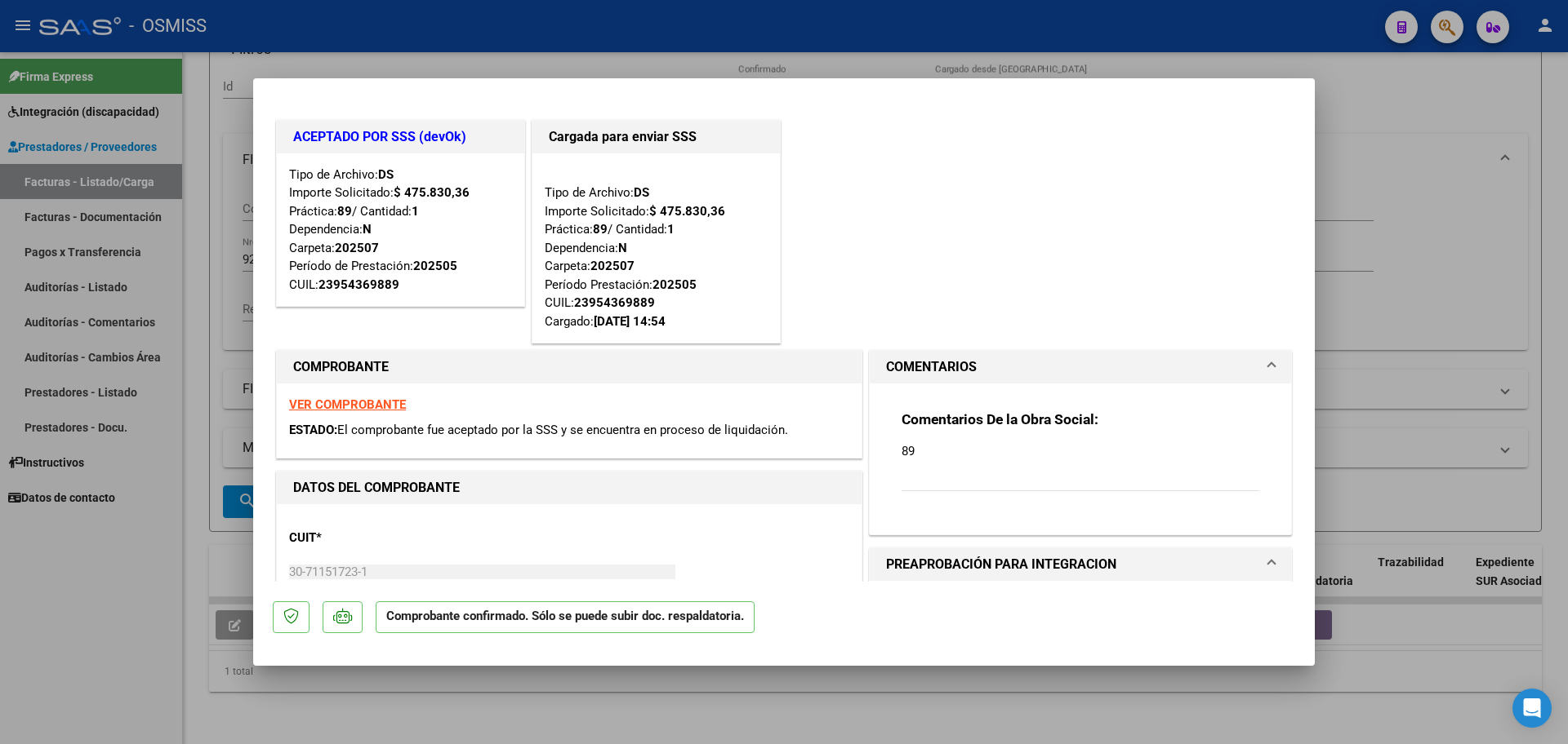
type input "$ 0,00"
